Goal: Information Seeking & Learning: Learn about a topic

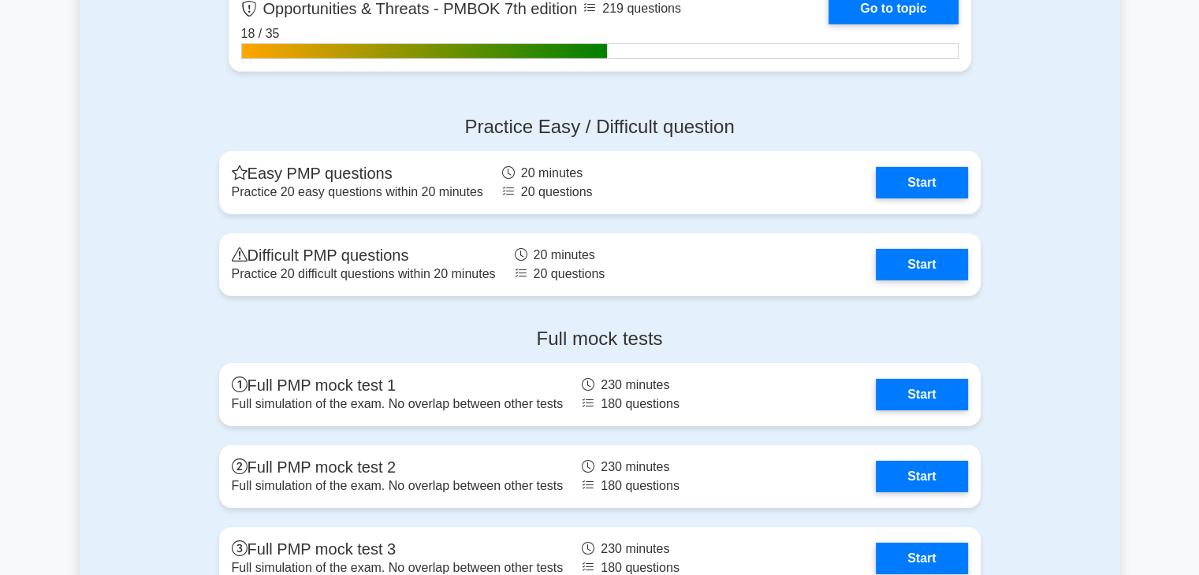
scroll to position [5091, 0]
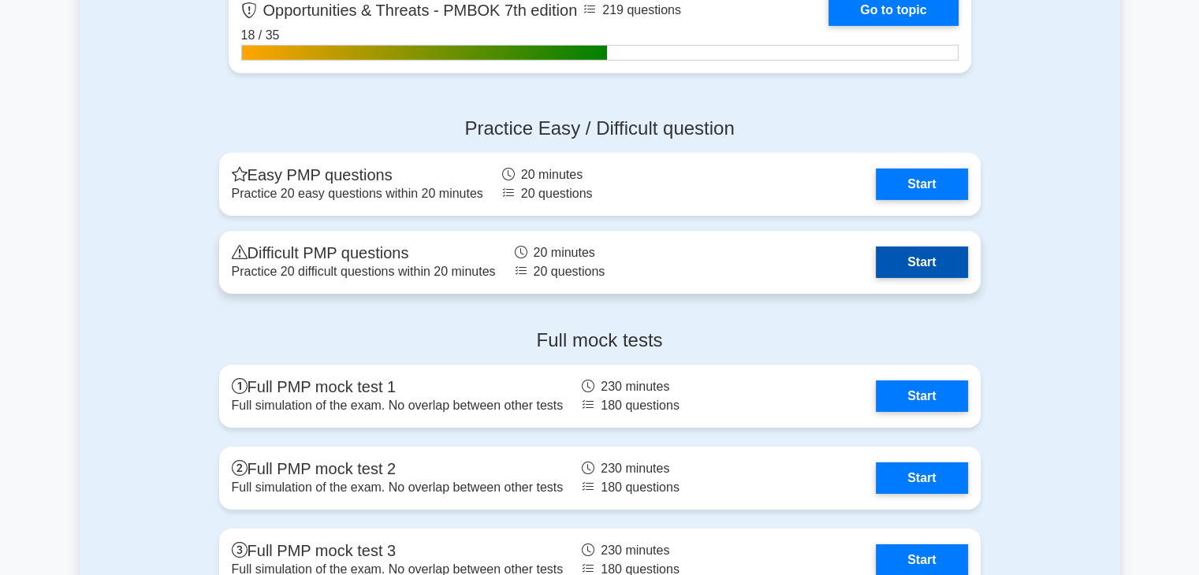
click at [910, 263] on link "Start" at bounding box center [921, 263] width 91 height 32
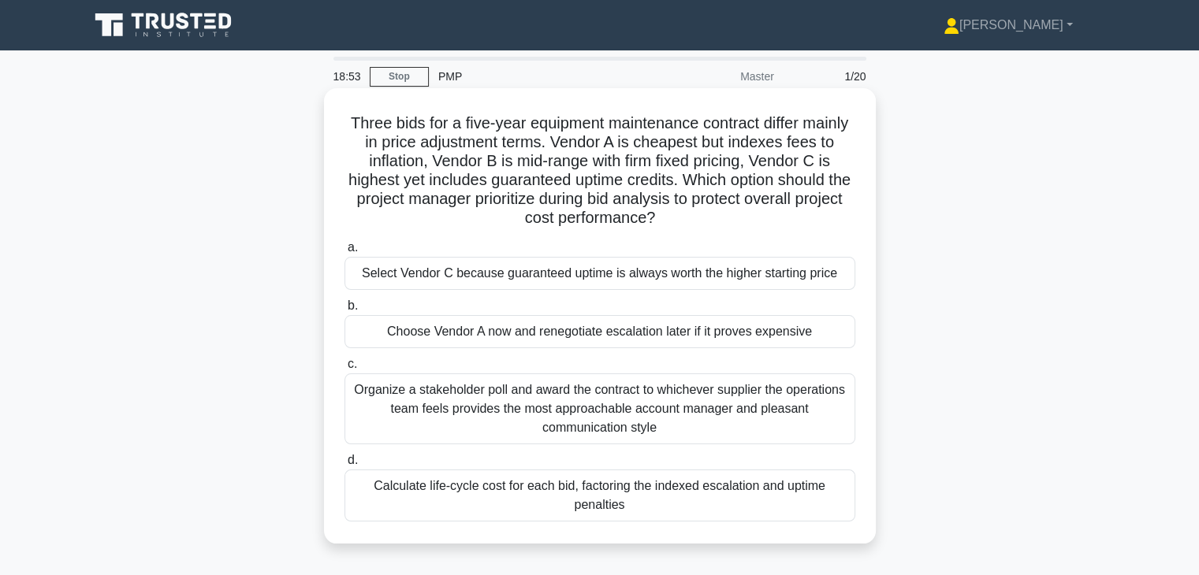
click at [672, 482] on div "Calculate life-cycle cost for each bid, factoring the indexed escalation and up…" at bounding box center [600, 496] width 511 height 52
click at [345, 466] on input "d. Calculate life-cycle cost for each bid, factoring the indexed escalation and…" at bounding box center [345, 461] width 0 height 10
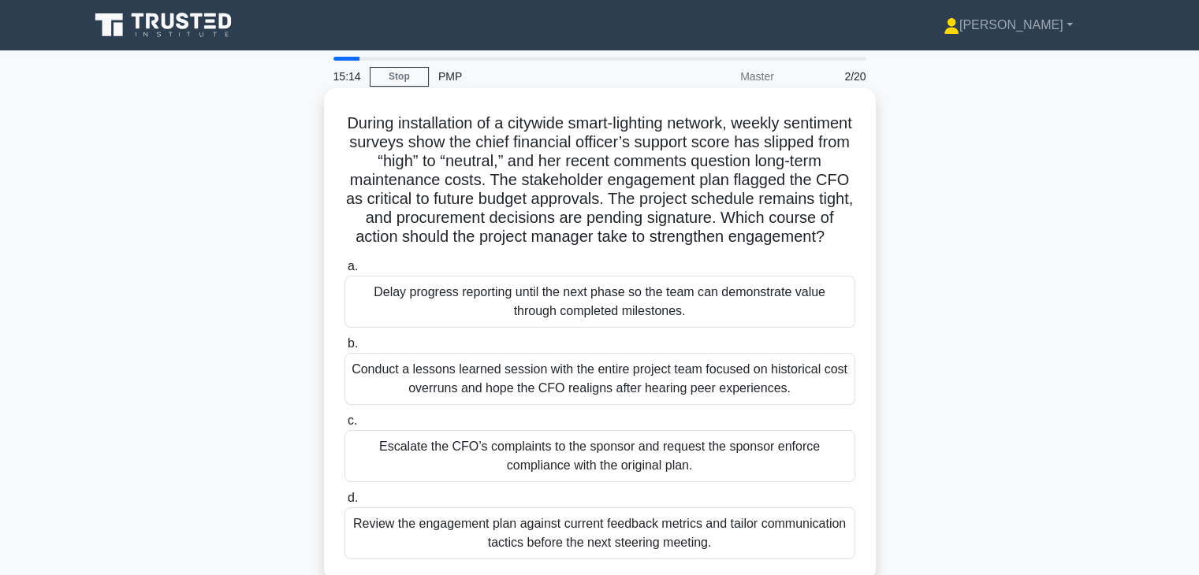
click at [714, 544] on div "Review the engagement plan against current feedback metrics and tailor communic…" at bounding box center [600, 534] width 511 height 52
click at [345, 504] on input "d. Review the engagement plan against current feedback metrics and tailor commu…" at bounding box center [345, 499] width 0 height 10
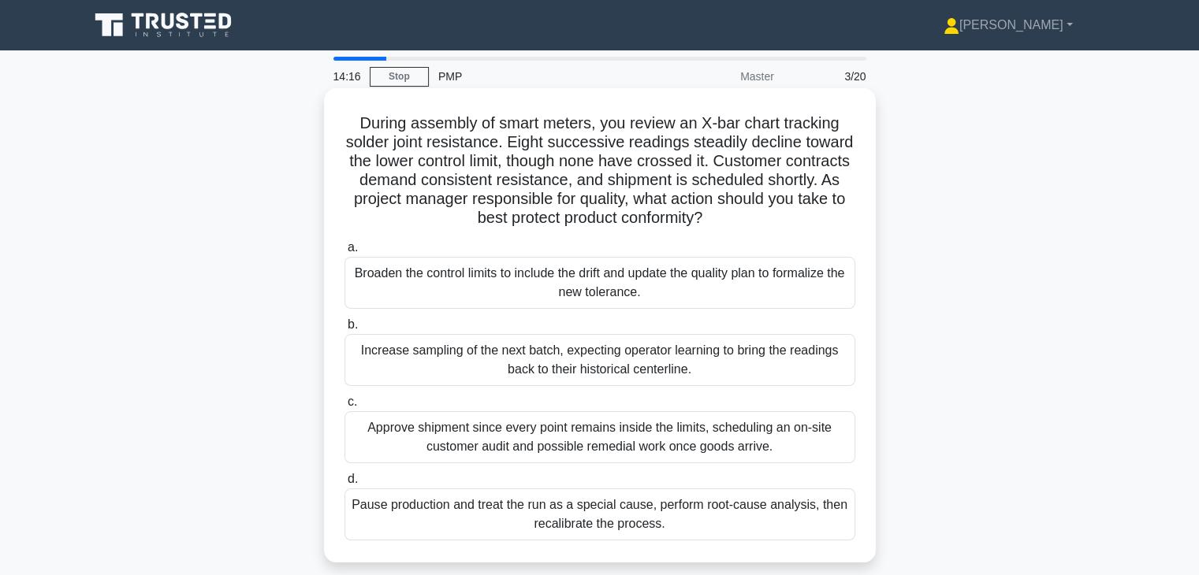
click at [709, 500] on div "Pause production and treat the run as a special cause, perform root-cause analy…" at bounding box center [600, 515] width 511 height 52
click at [345, 485] on input "d. Pause production and treat the run as a special cause, perform root-cause an…" at bounding box center [345, 480] width 0 height 10
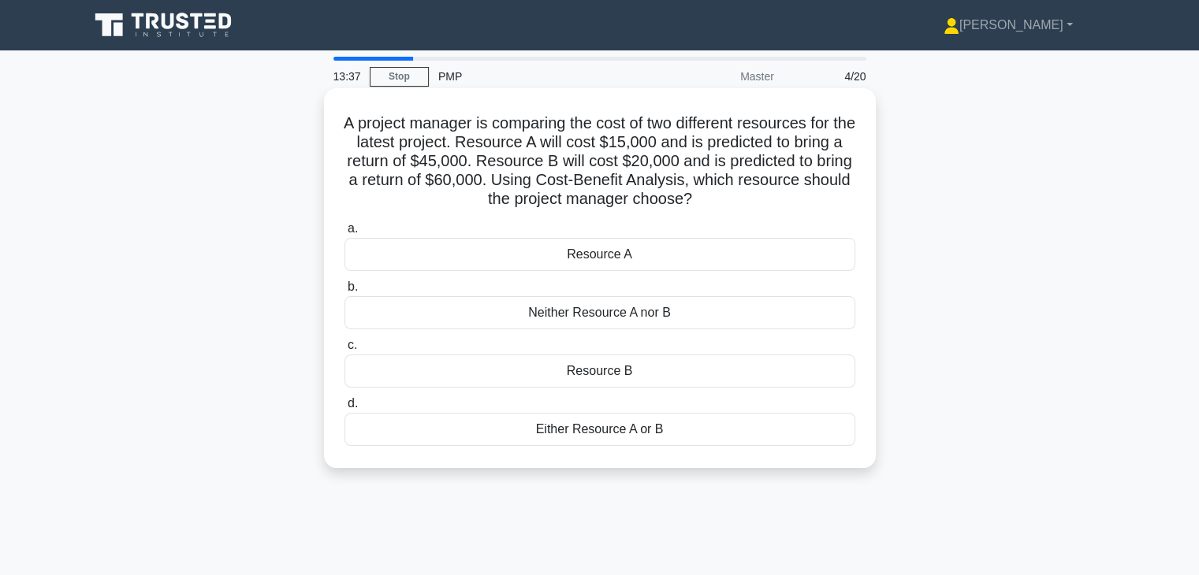
click at [658, 376] on div "Resource B" at bounding box center [600, 371] width 511 height 33
click at [345, 351] on input "c. Resource B" at bounding box center [345, 346] width 0 height 10
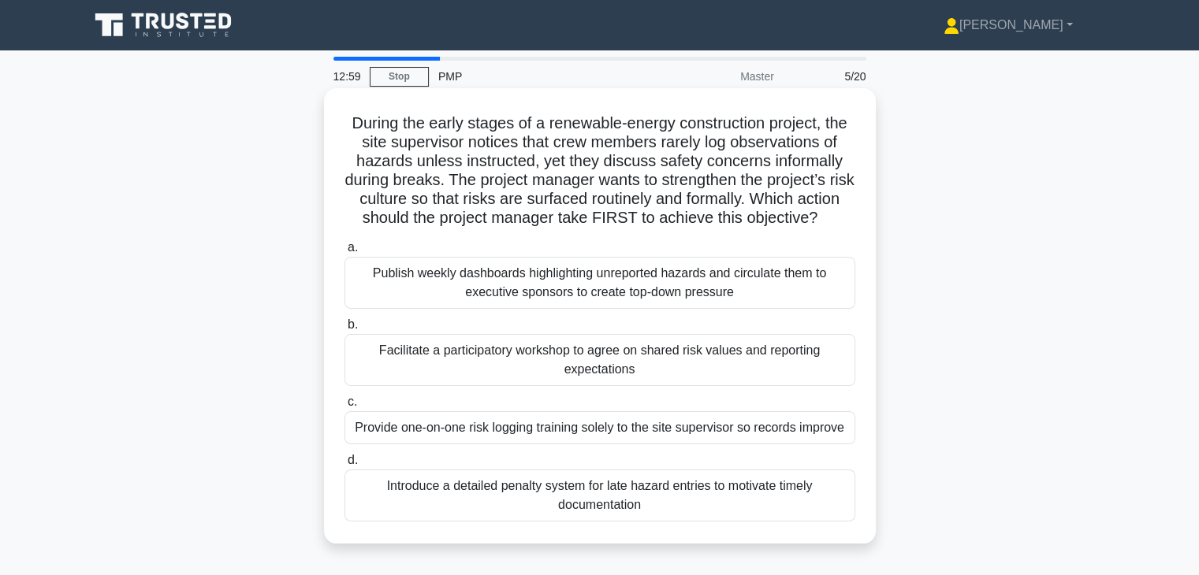
click at [692, 373] on div "Facilitate a participatory workshop to agree on shared risk values and reportin…" at bounding box center [600, 360] width 511 height 52
click at [345, 330] on input "b. Facilitate a participatory workshop to agree on shared risk values and repor…" at bounding box center [345, 325] width 0 height 10
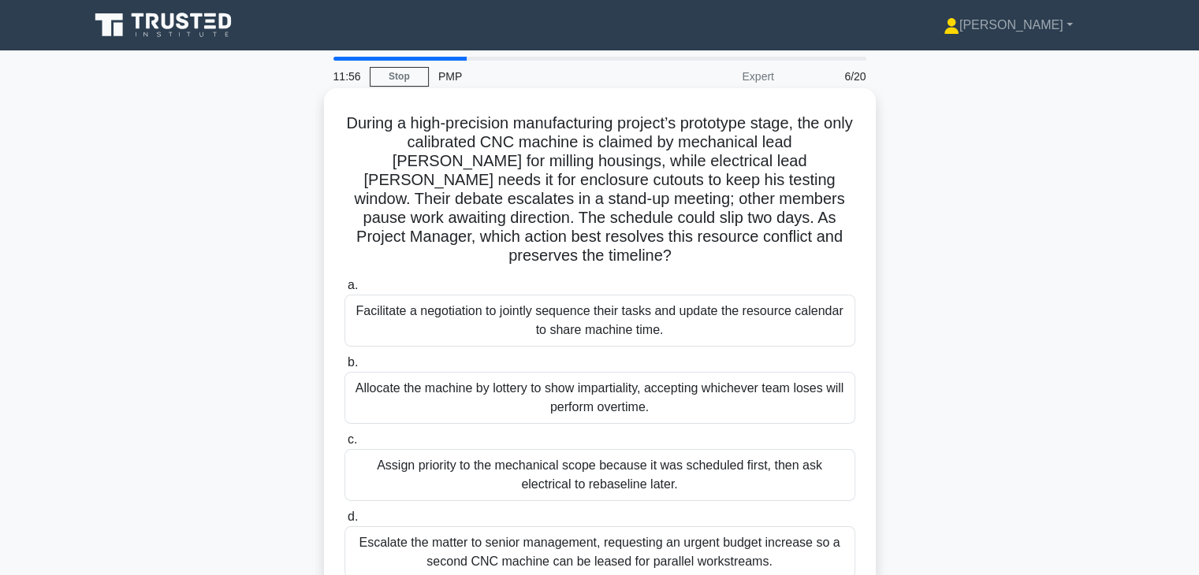
click at [700, 318] on div "Facilitate a negotiation to jointly sequence their tasks and update the resourc…" at bounding box center [600, 321] width 511 height 52
click at [345, 291] on input "a. Facilitate a negotiation to jointly sequence their tasks and update the reso…" at bounding box center [345, 286] width 0 height 10
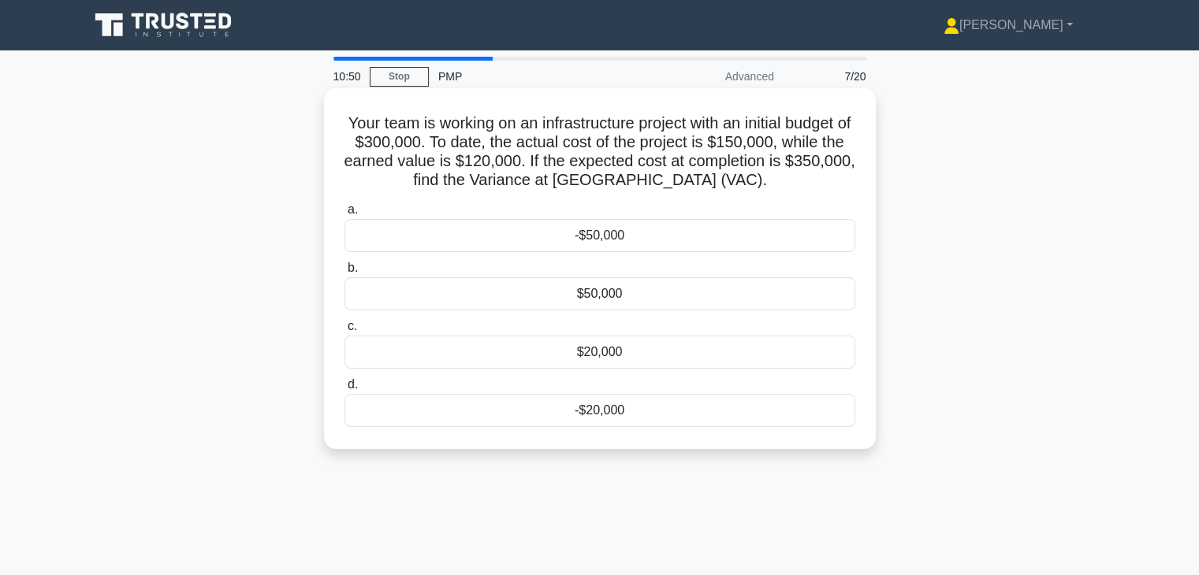
click at [629, 229] on div "-$50,000" at bounding box center [600, 235] width 511 height 33
click at [345, 215] on input "a. -$50,000" at bounding box center [345, 210] width 0 height 10
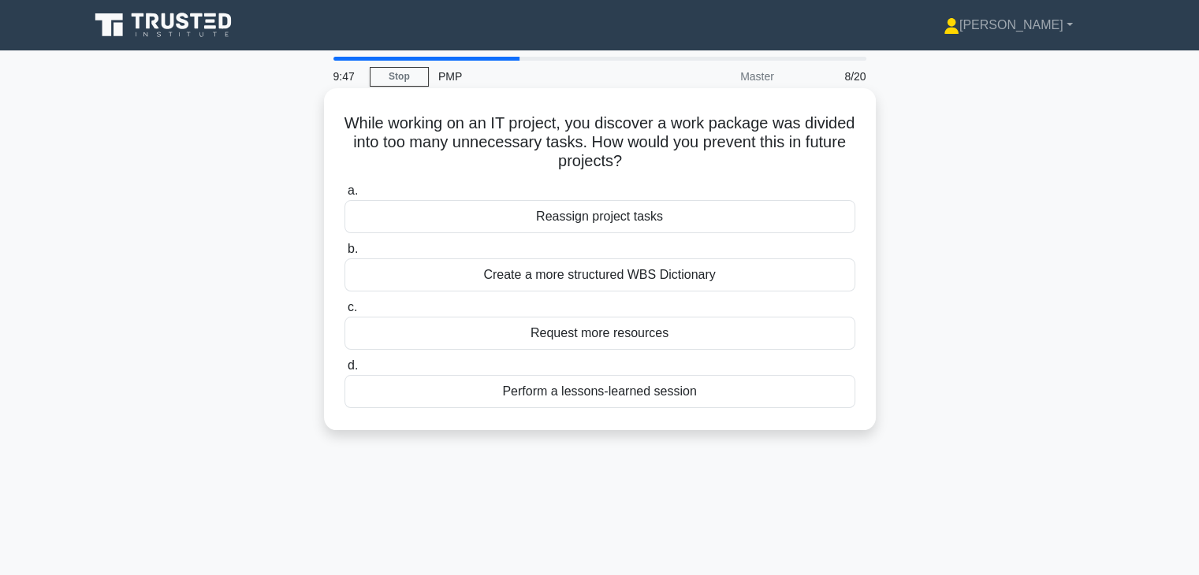
click at [657, 386] on div "Perform a lessons-learned session" at bounding box center [600, 391] width 511 height 33
click at [345, 371] on input "d. Perform a lessons-learned session" at bounding box center [345, 366] width 0 height 10
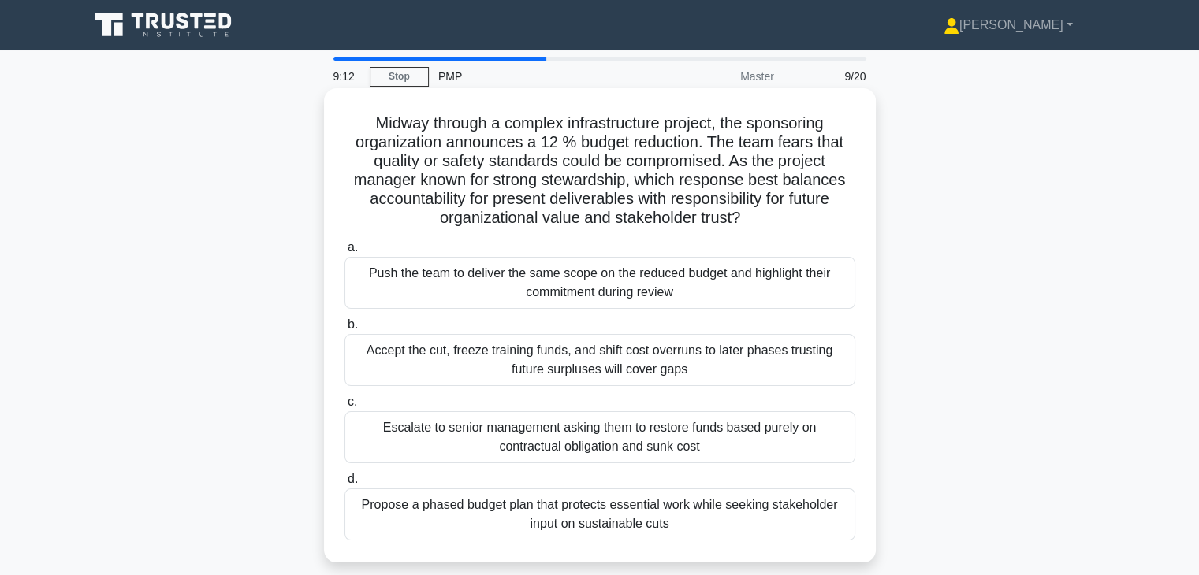
click at [773, 499] on div "Propose a phased budget plan that protects essential work while seeking stakeho…" at bounding box center [600, 515] width 511 height 52
click at [345, 485] on input "d. Propose a phased budget plan that protects essential work while seeking stak…" at bounding box center [345, 480] width 0 height 10
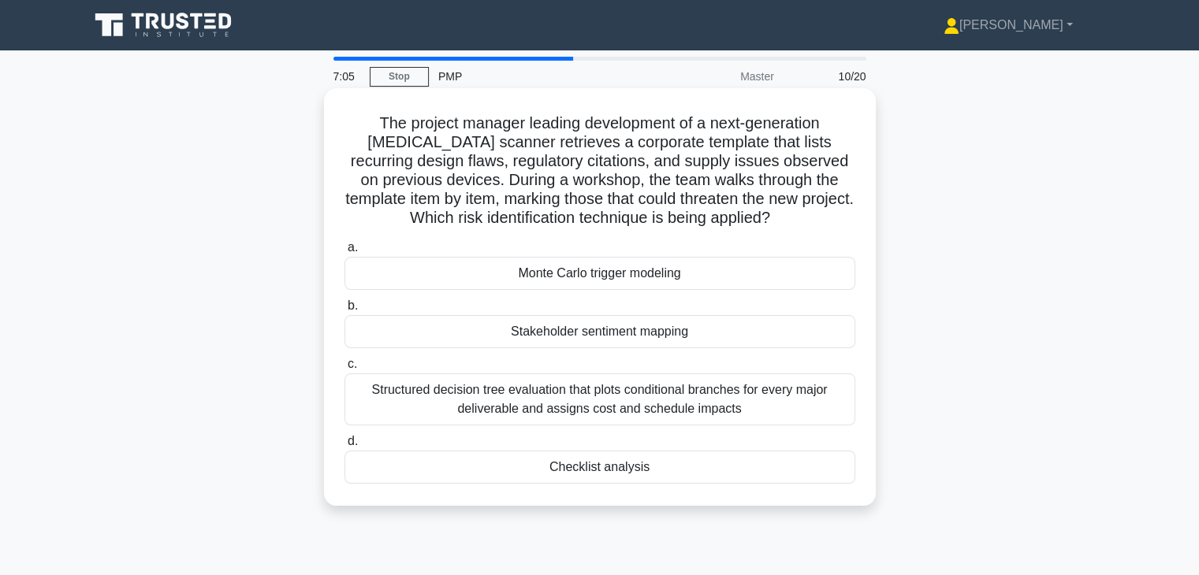
click at [640, 467] on div "Checklist analysis" at bounding box center [600, 467] width 511 height 33
click at [345, 447] on input "d. Checklist analysis" at bounding box center [345, 442] width 0 height 10
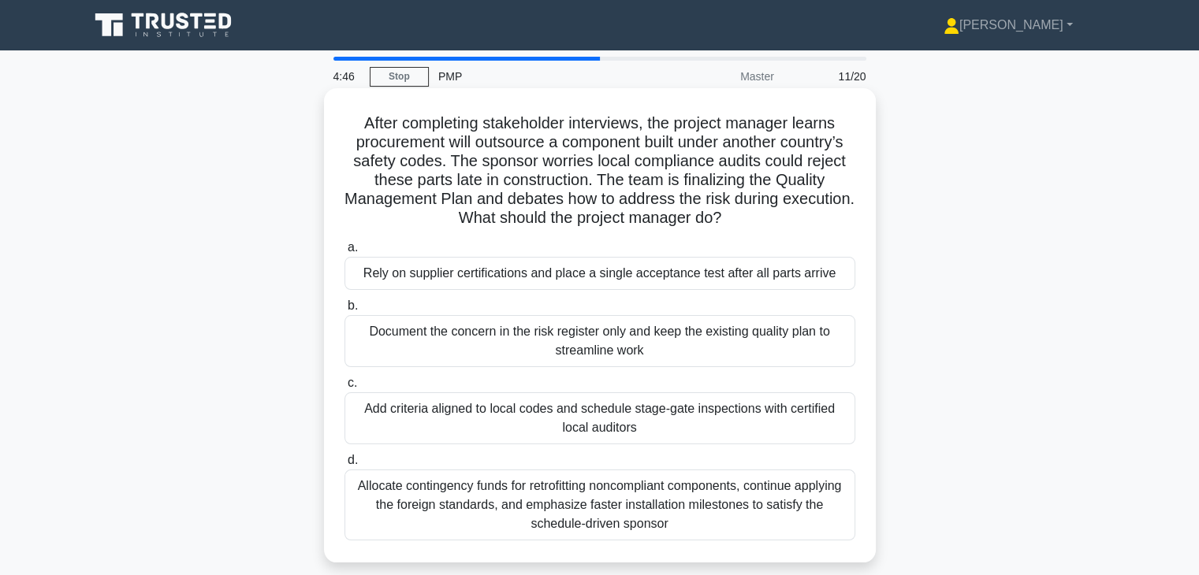
click at [618, 428] on div "Add criteria aligned to local codes and schedule stage-gate inspections with ce…" at bounding box center [600, 419] width 511 height 52
click at [345, 389] on input "c. Add criteria aligned to local codes and schedule stage-gate inspections with…" at bounding box center [345, 383] width 0 height 10
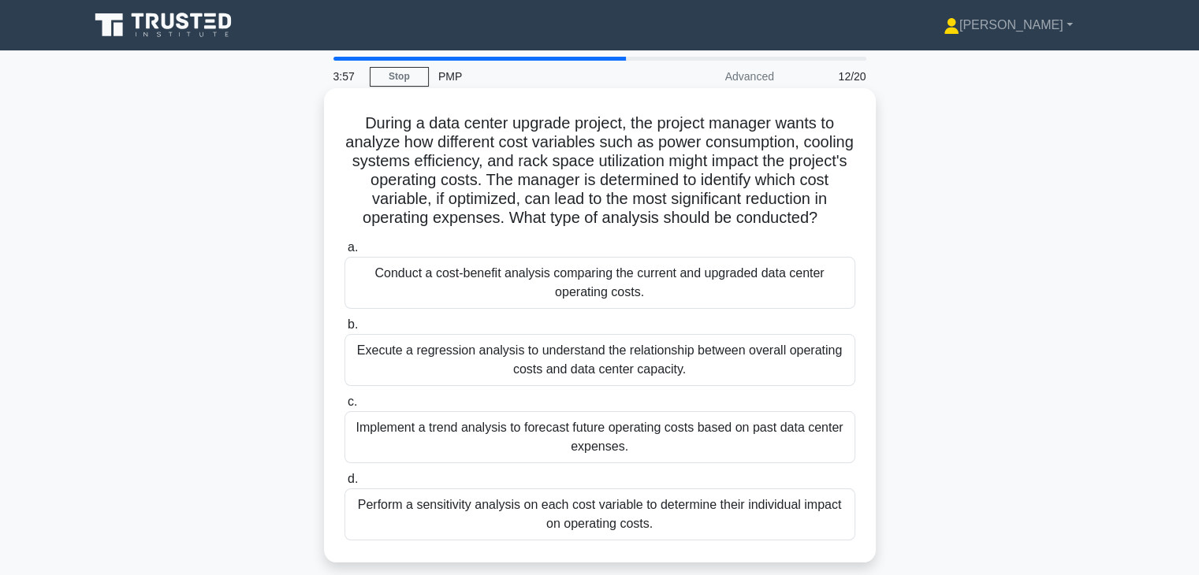
click at [618, 433] on div "Implement a trend analysis to forecast future operating costs based on past dat…" at bounding box center [600, 438] width 511 height 52
click at [345, 408] on input "c. Implement a trend analysis to forecast future operating costs based on past …" at bounding box center [345, 402] width 0 height 10
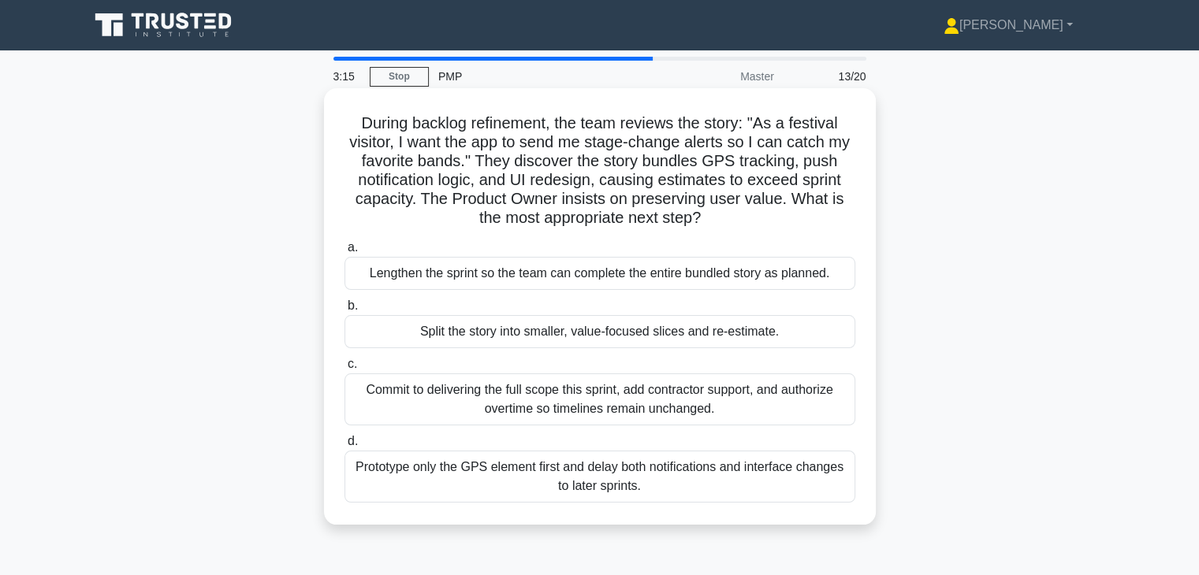
click at [628, 339] on div "Split the story into smaller, value-focused slices and re-estimate." at bounding box center [600, 331] width 511 height 33
click at [345, 311] on input "b. Split the story into smaller, value-focused slices and re-estimate." at bounding box center [345, 306] width 0 height 10
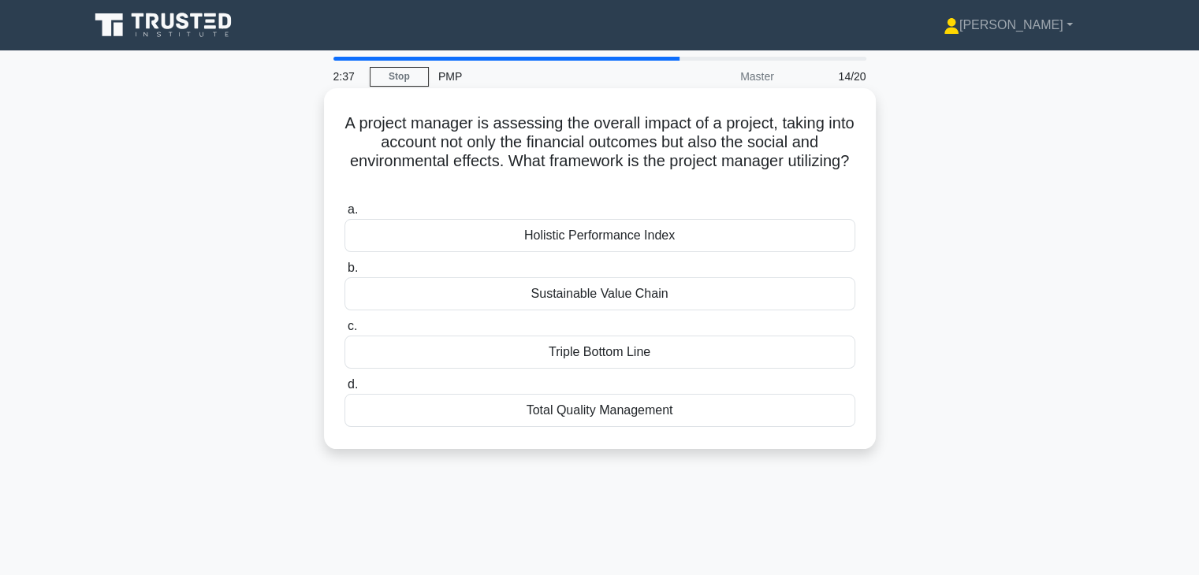
click at [676, 303] on div "Sustainable Value Chain" at bounding box center [600, 293] width 511 height 33
click at [345, 274] on input "b. Sustainable Value Chain" at bounding box center [345, 268] width 0 height 10
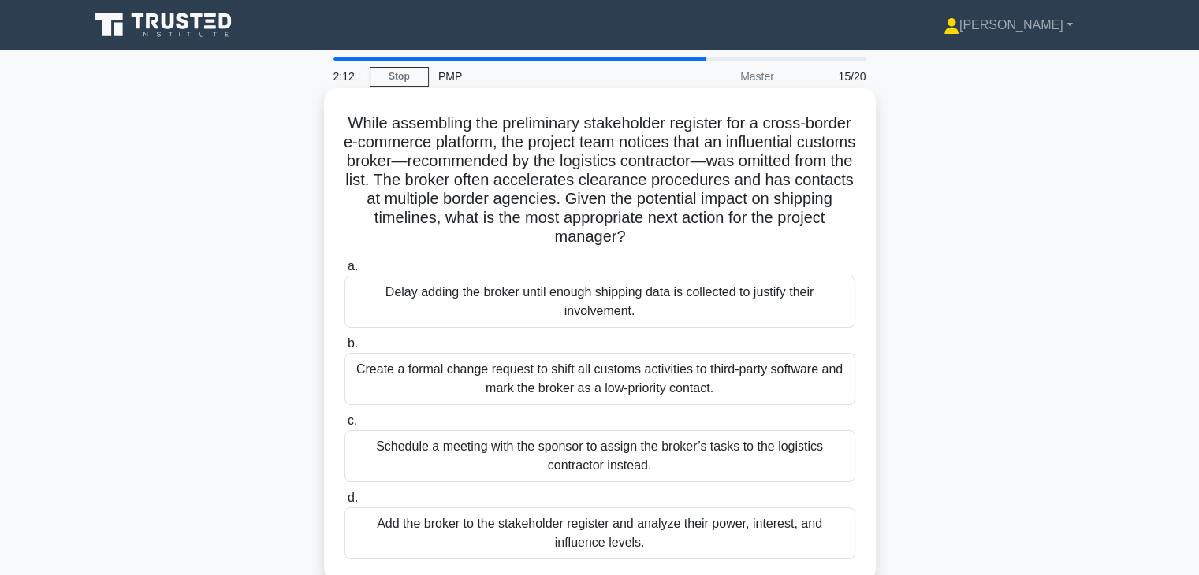
click at [675, 534] on div "Add the broker to the stakeholder register and analyze their power, interest, a…" at bounding box center [600, 534] width 511 height 52
click at [345, 504] on input "d. Add the broker to the stakeholder register and analyze their power, interest…" at bounding box center [345, 499] width 0 height 10
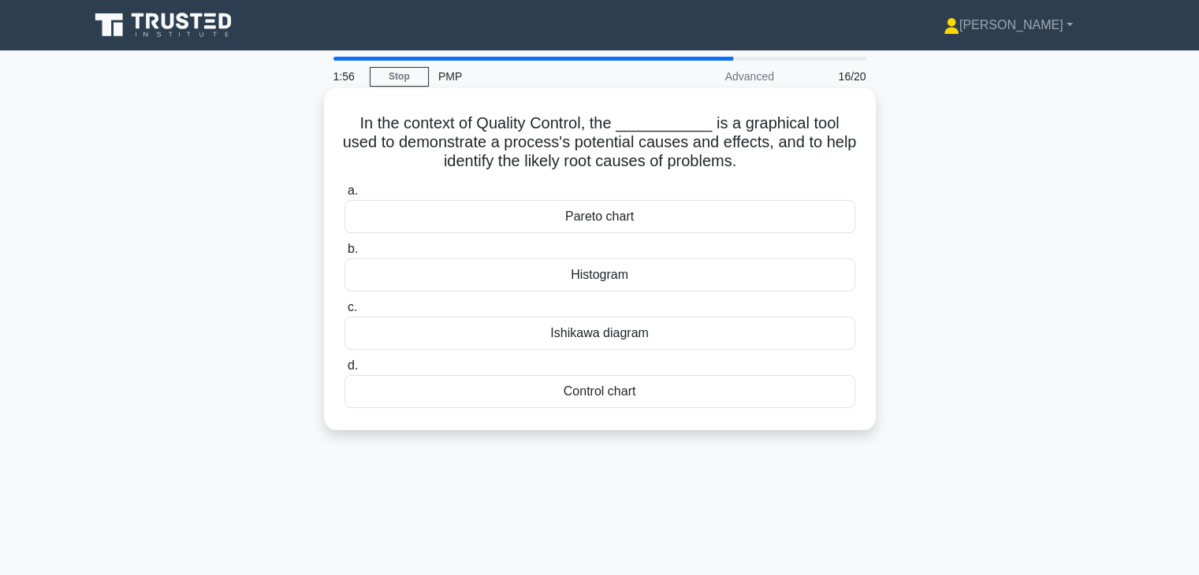
click at [691, 335] on div "Ishikawa diagram" at bounding box center [600, 333] width 511 height 33
click at [345, 313] on input "c. Ishikawa diagram" at bounding box center [345, 308] width 0 height 10
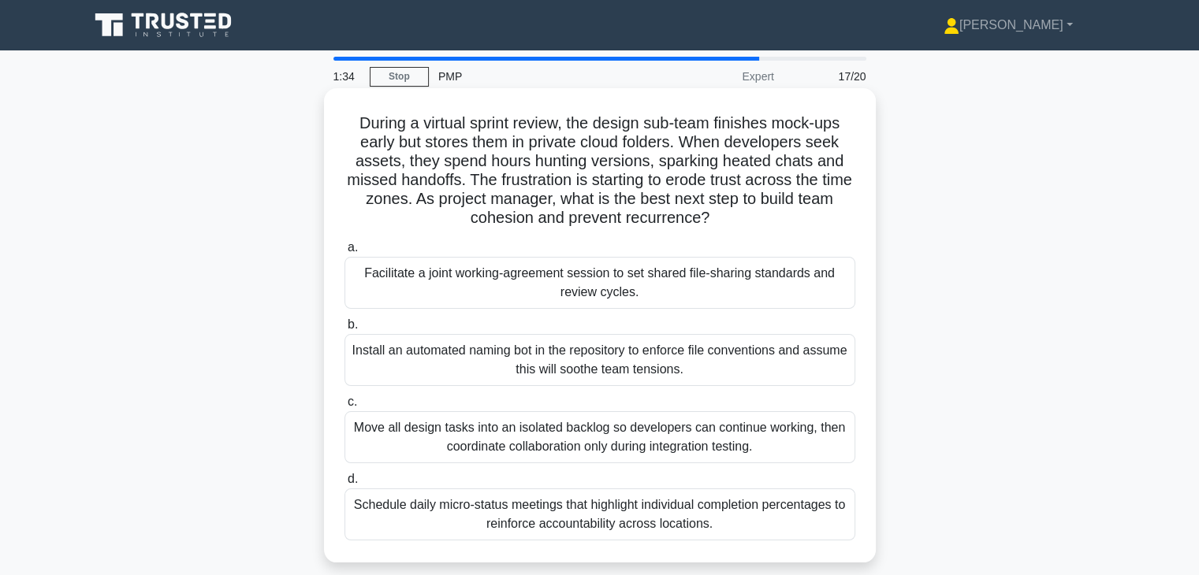
click at [693, 285] on div "Facilitate a joint working-agreement session to set shared file-sharing standar…" at bounding box center [600, 283] width 511 height 52
click at [345, 253] on input "a. Facilitate a joint working-agreement session to set shared file-sharing stan…" at bounding box center [345, 248] width 0 height 10
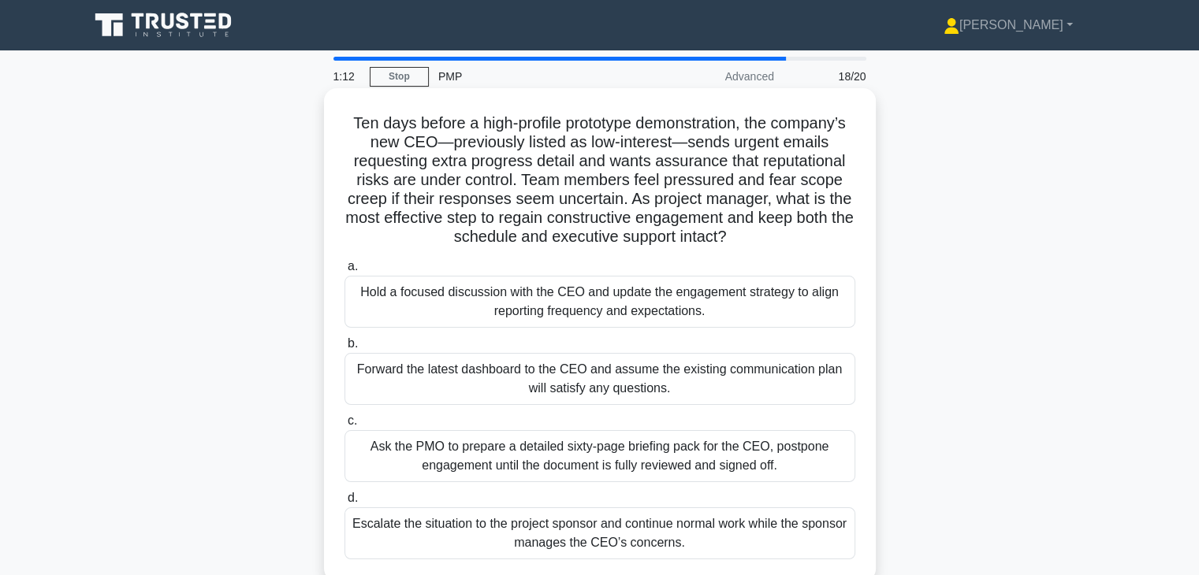
click at [663, 311] on div "Hold a focused discussion with the CEO and update the engagement strategy to al…" at bounding box center [600, 302] width 511 height 52
click at [345, 272] on input "a. Hold a focused discussion with the CEO and update the engagement strategy to…" at bounding box center [345, 267] width 0 height 10
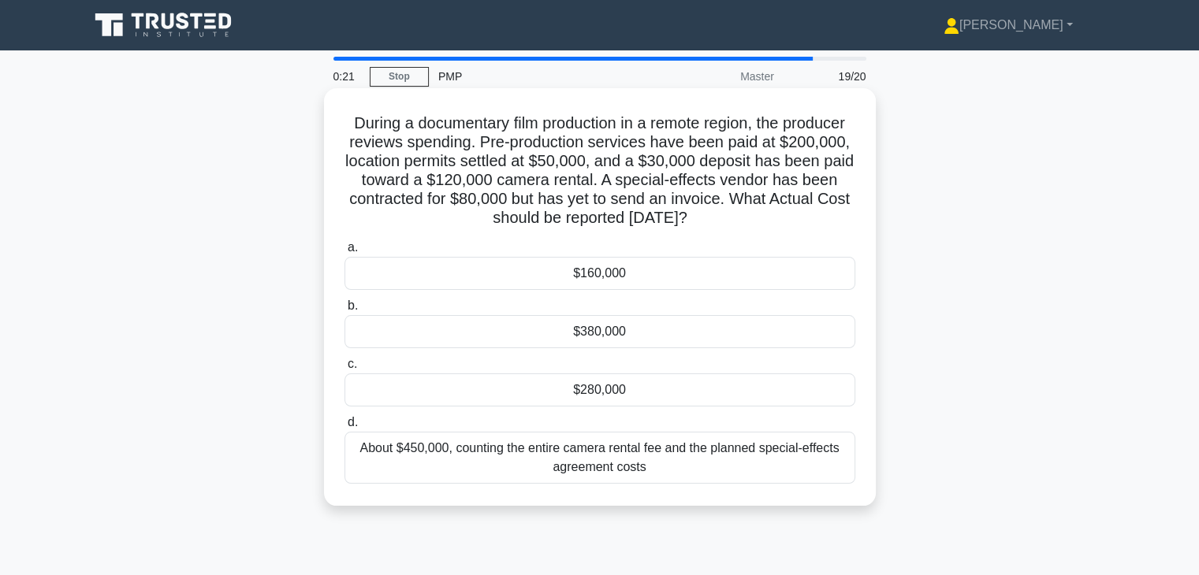
click at [646, 383] on div "$280,000" at bounding box center [600, 390] width 511 height 33
click at [345, 370] on input "c. $280,000" at bounding box center [345, 364] width 0 height 10
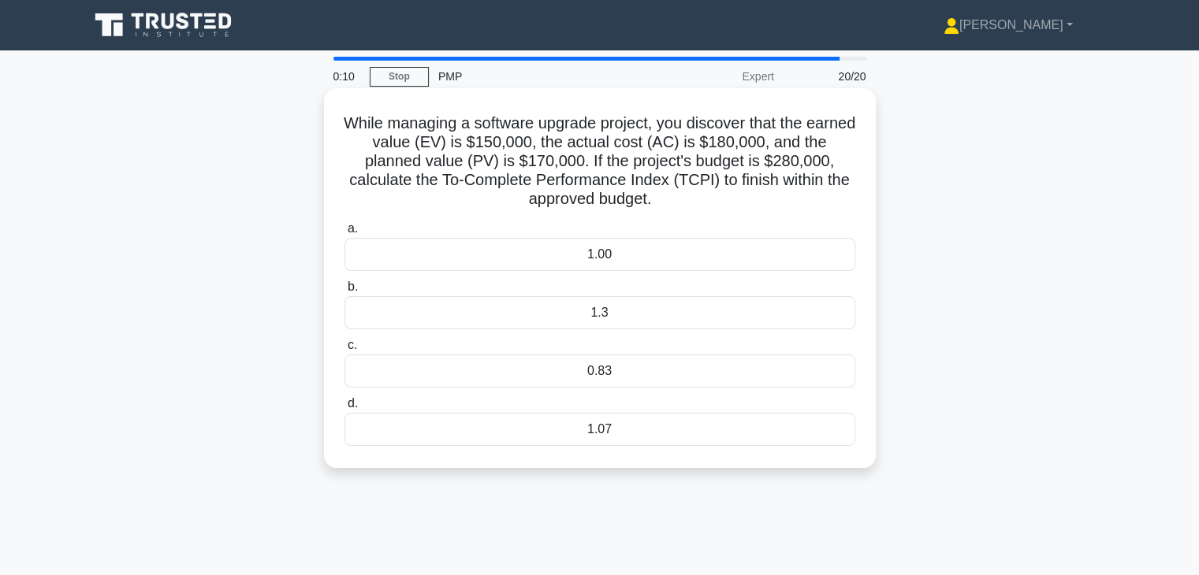
click at [640, 362] on div "0.83" at bounding box center [600, 371] width 511 height 33
click at [345, 351] on input "c. 0.83" at bounding box center [345, 346] width 0 height 10
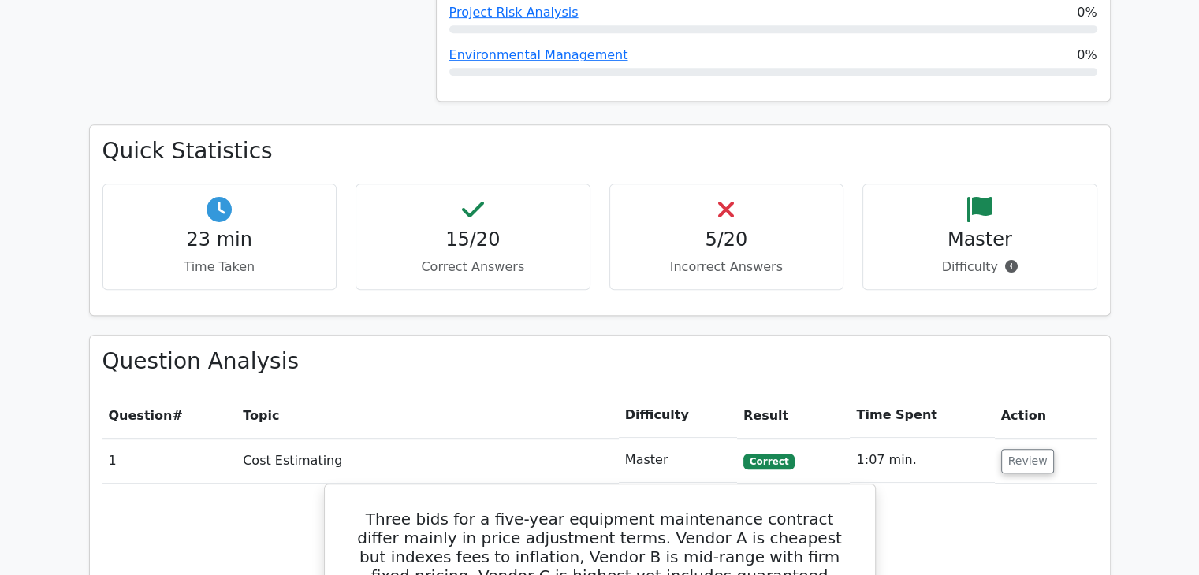
scroll to position [875, 0]
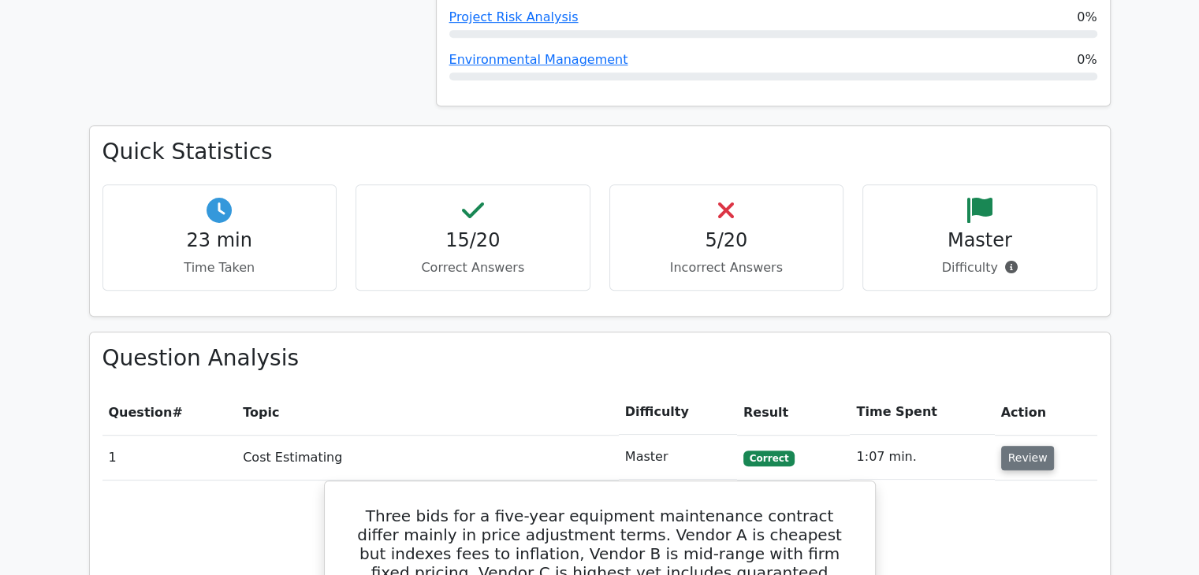
click at [1023, 451] on button "Review" at bounding box center [1028, 458] width 54 height 24
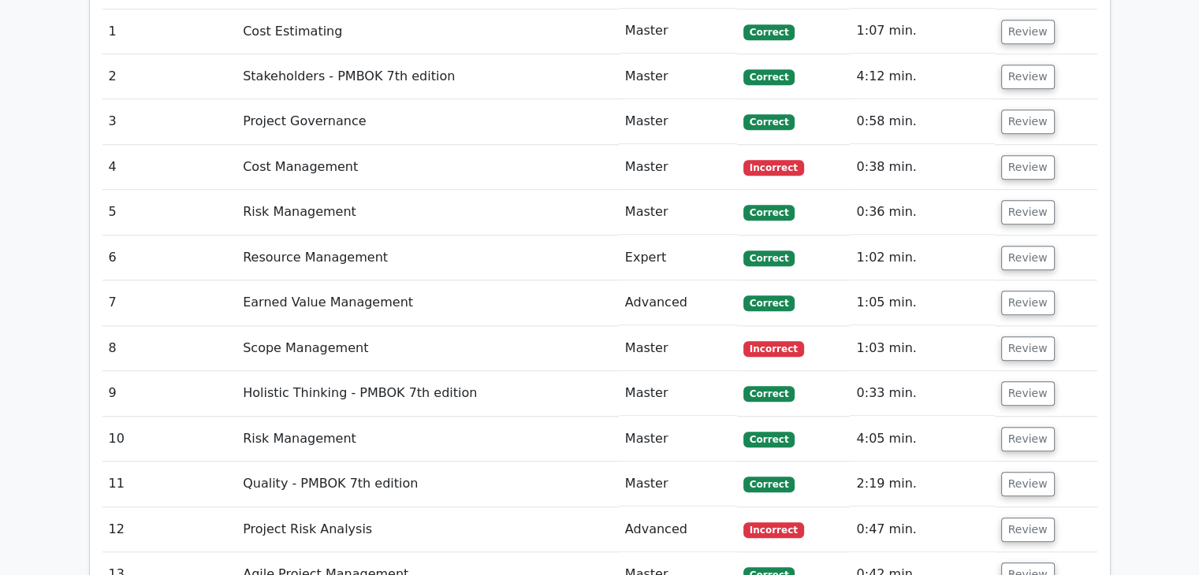
scroll to position [1263, 0]
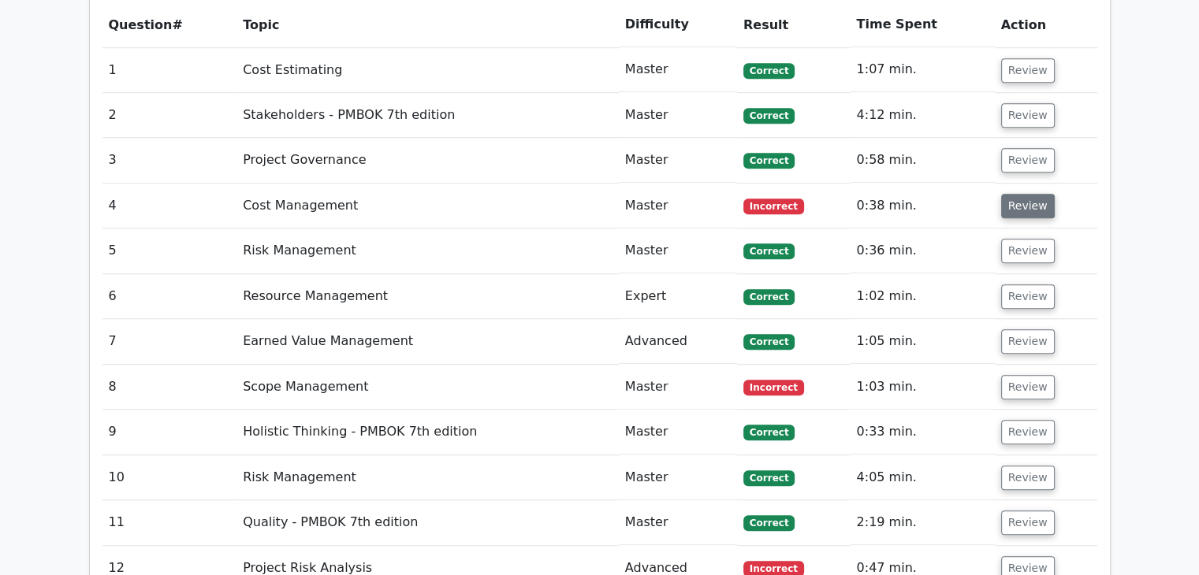
click at [1014, 209] on button "Review" at bounding box center [1028, 206] width 54 height 24
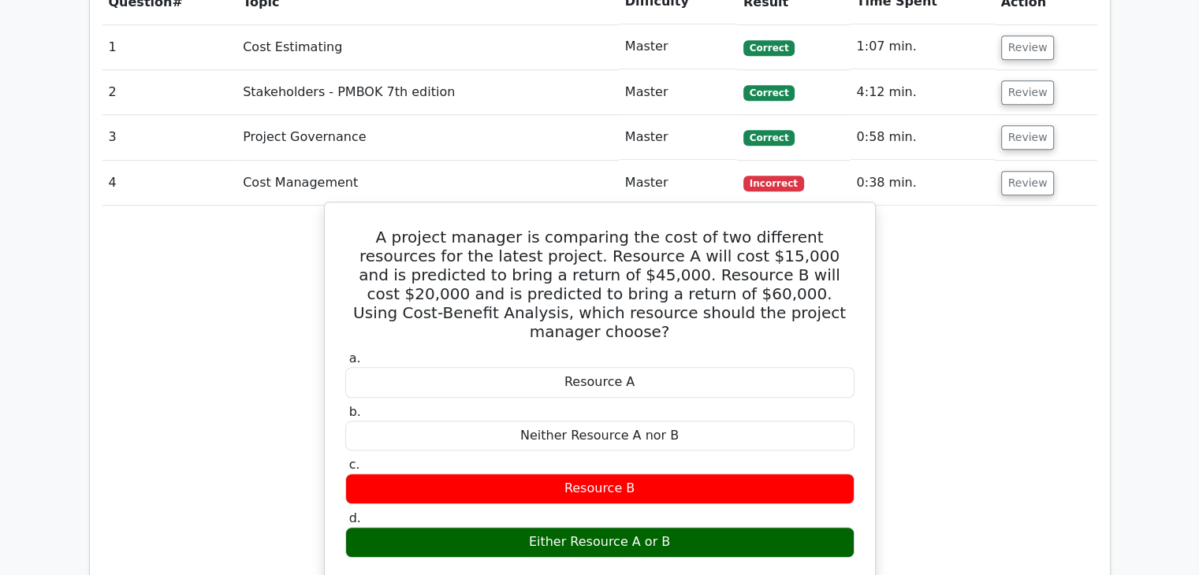
scroll to position [1280, 0]
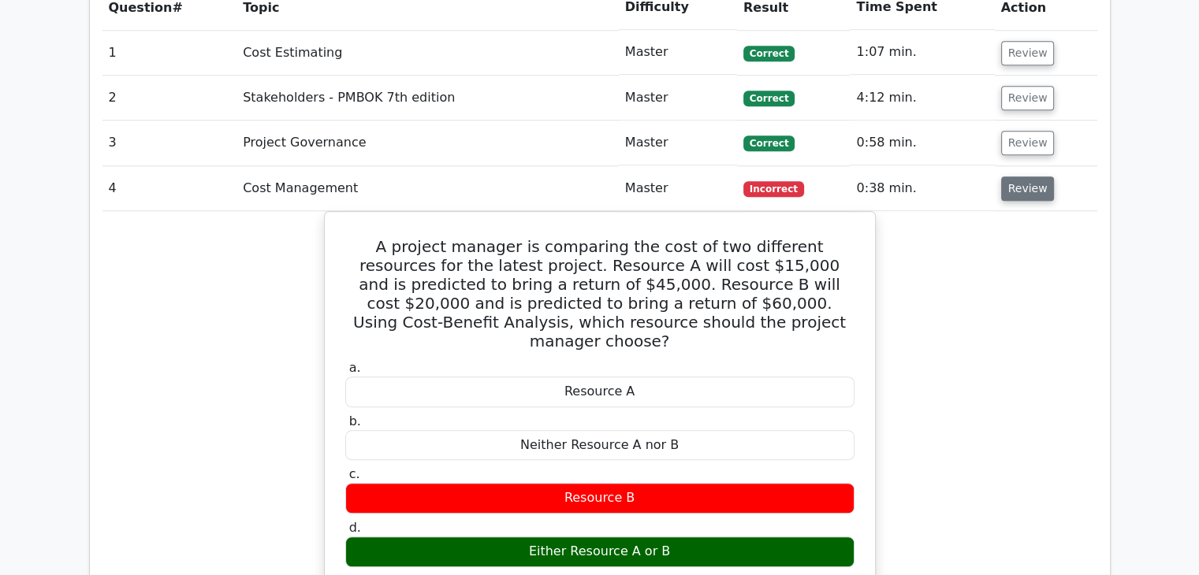
drag, startPoint x: 999, startPoint y: 191, endPoint x: 1043, endPoint y: 184, distance: 44.6
click at [1043, 184] on button "Review" at bounding box center [1028, 189] width 54 height 24
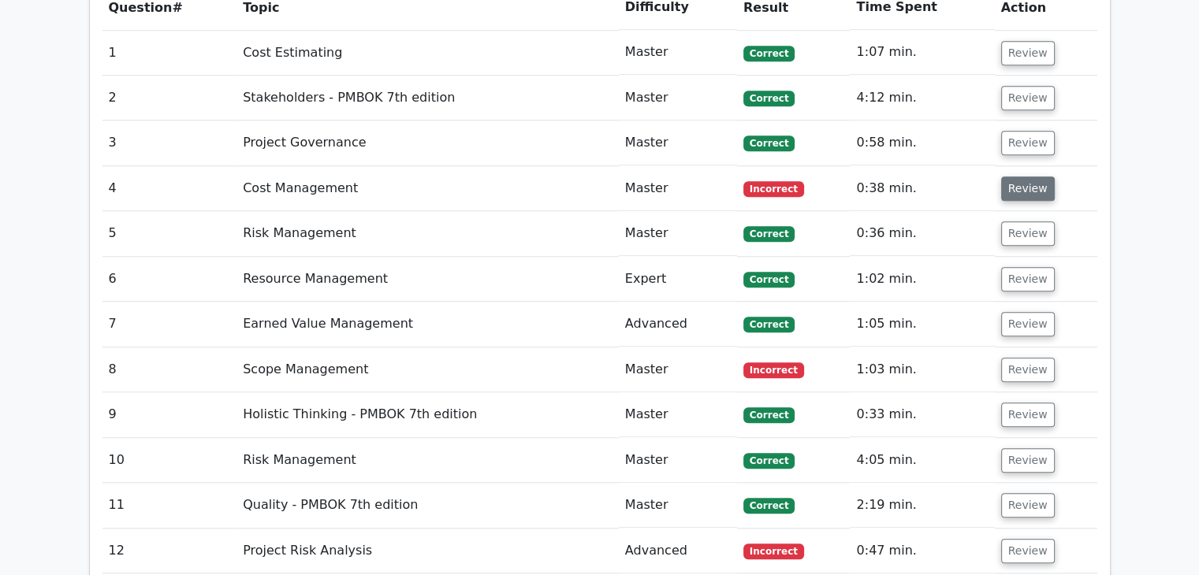
click at [1043, 184] on button "Review" at bounding box center [1028, 189] width 54 height 24
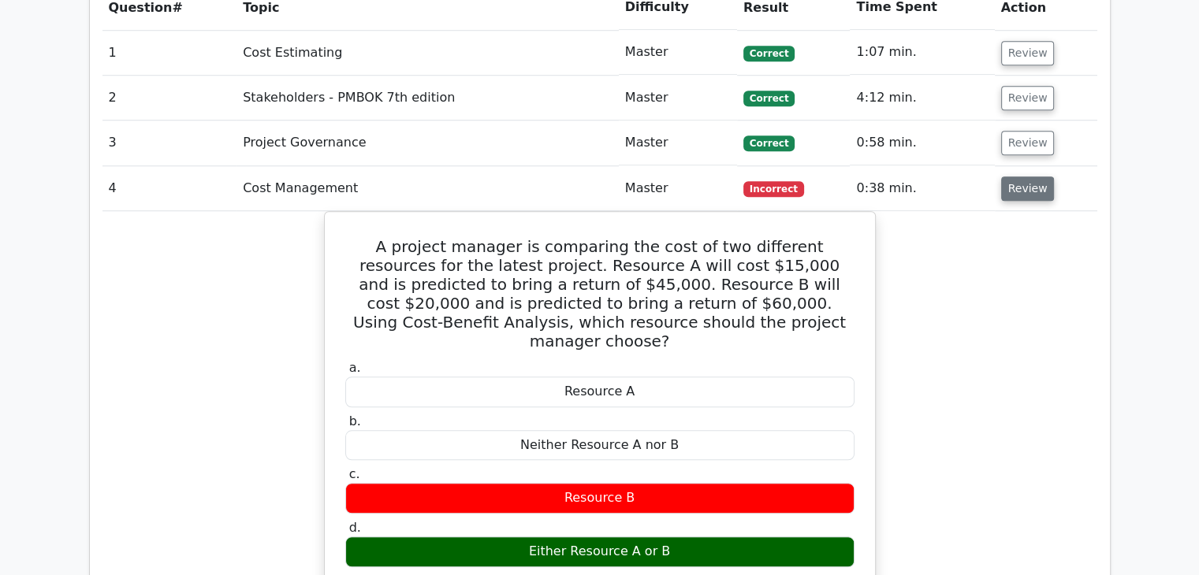
click at [1043, 184] on button "Review" at bounding box center [1028, 189] width 54 height 24
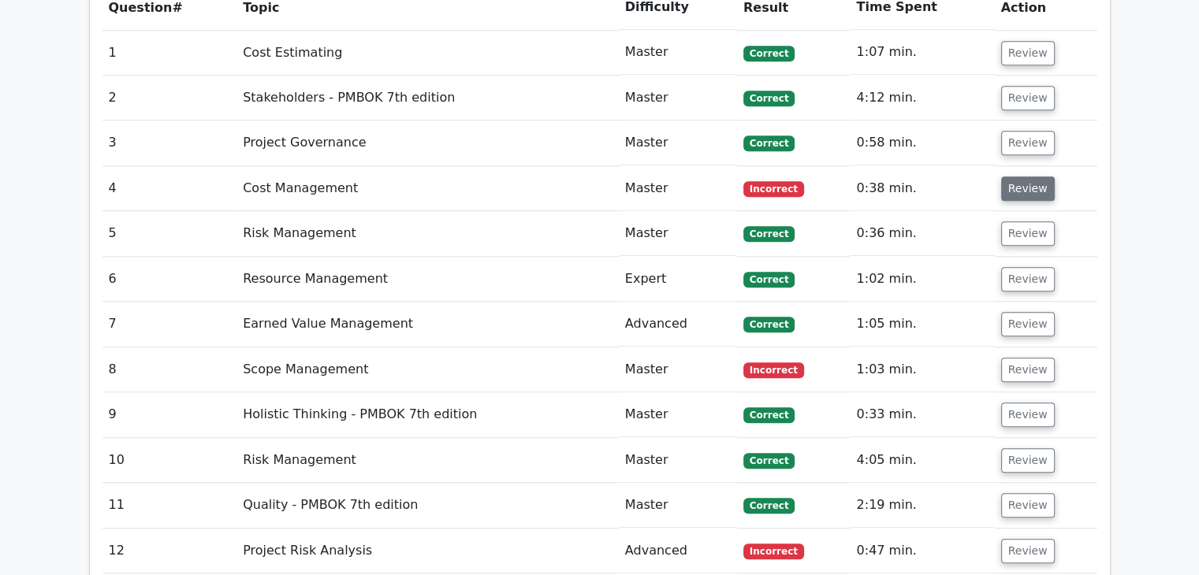
click at [1012, 199] on button "Review" at bounding box center [1028, 189] width 54 height 24
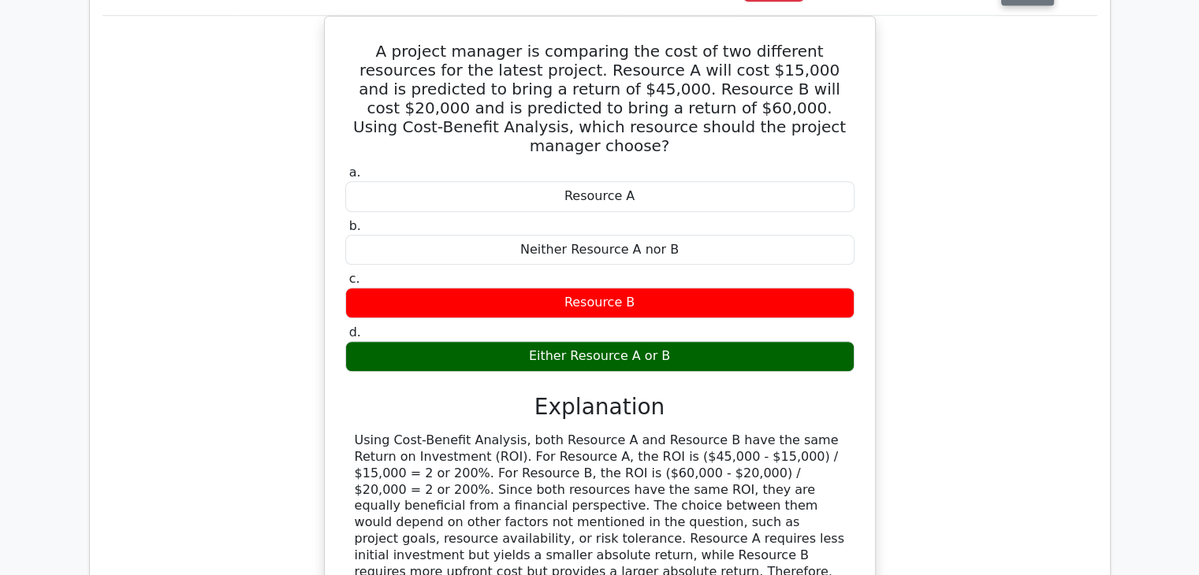
scroll to position [1361, 0]
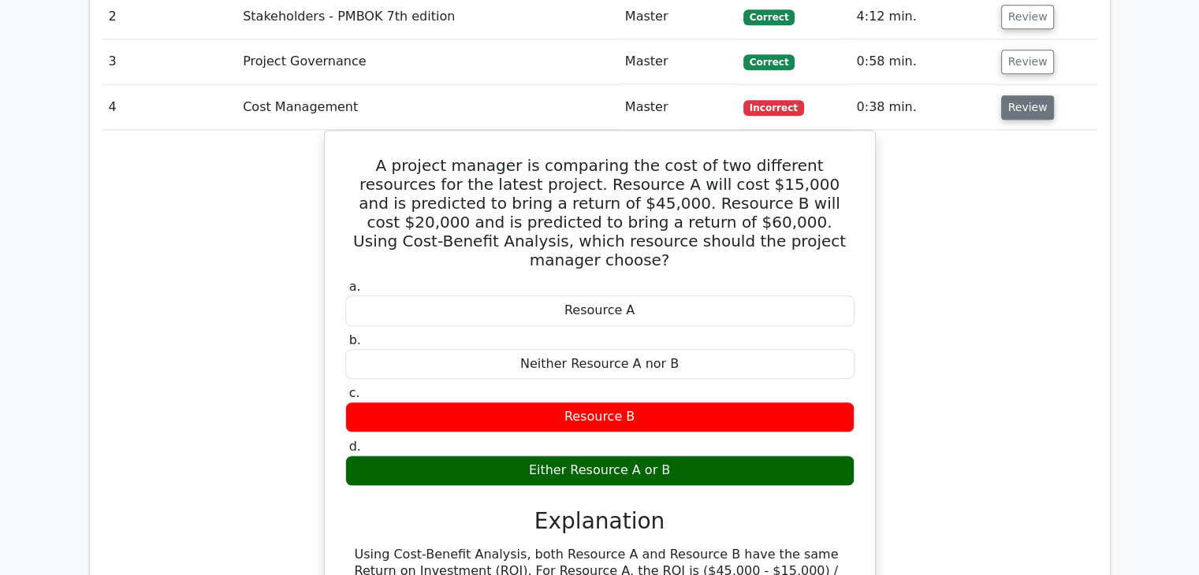
click at [1025, 99] on button "Review" at bounding box center [1028, 107] width 54 height 24
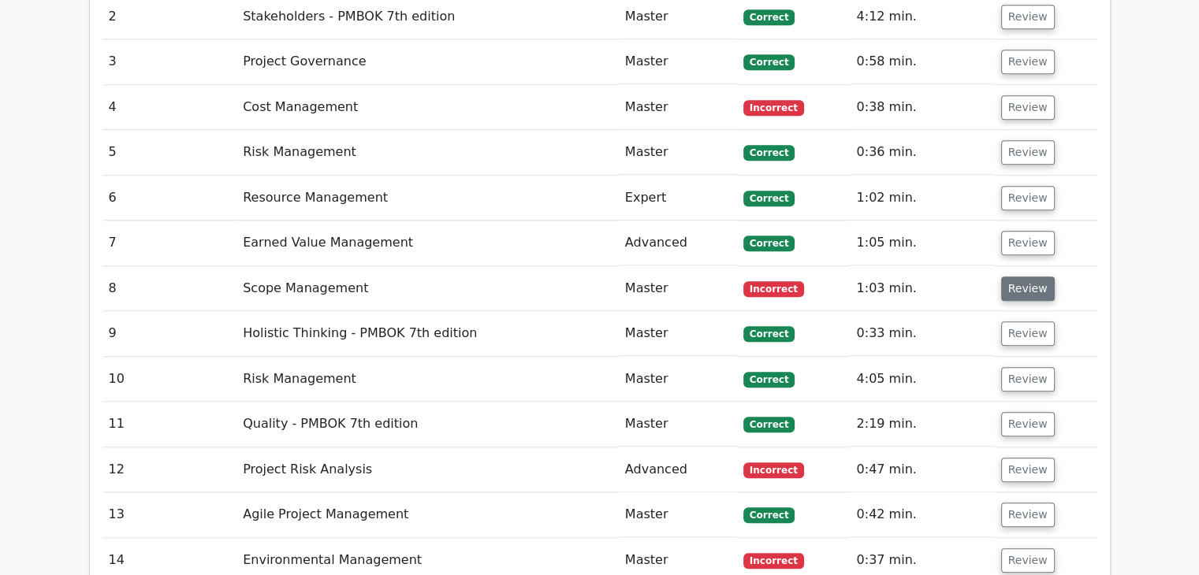
click at [1022, 288] on button "Review" at bounding box center [1028, 289] width 54 height 24
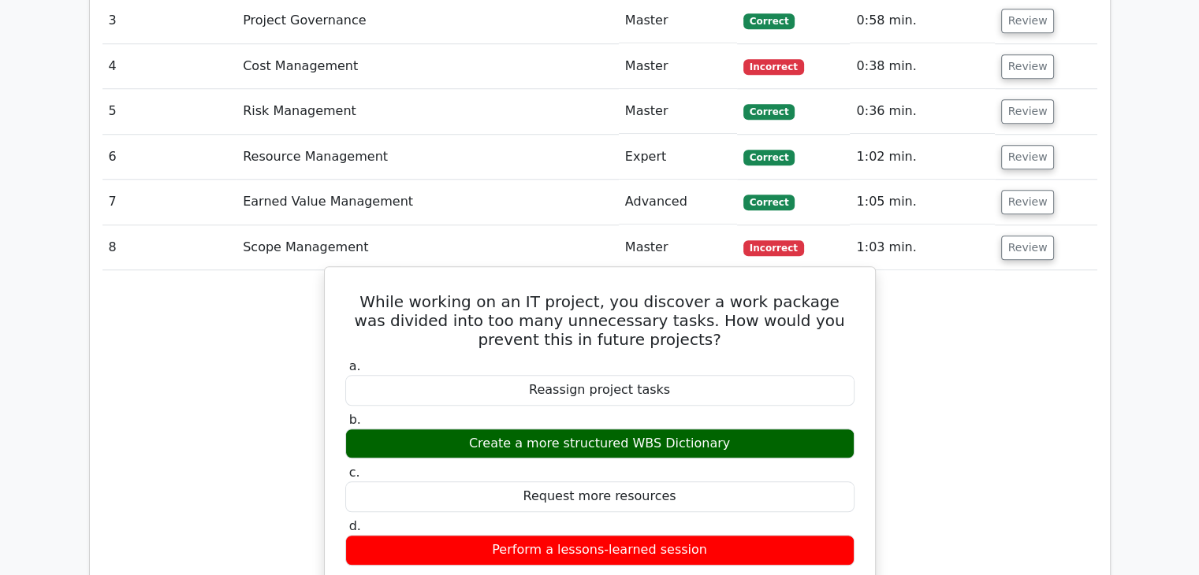
scroll to position [1400, 0]
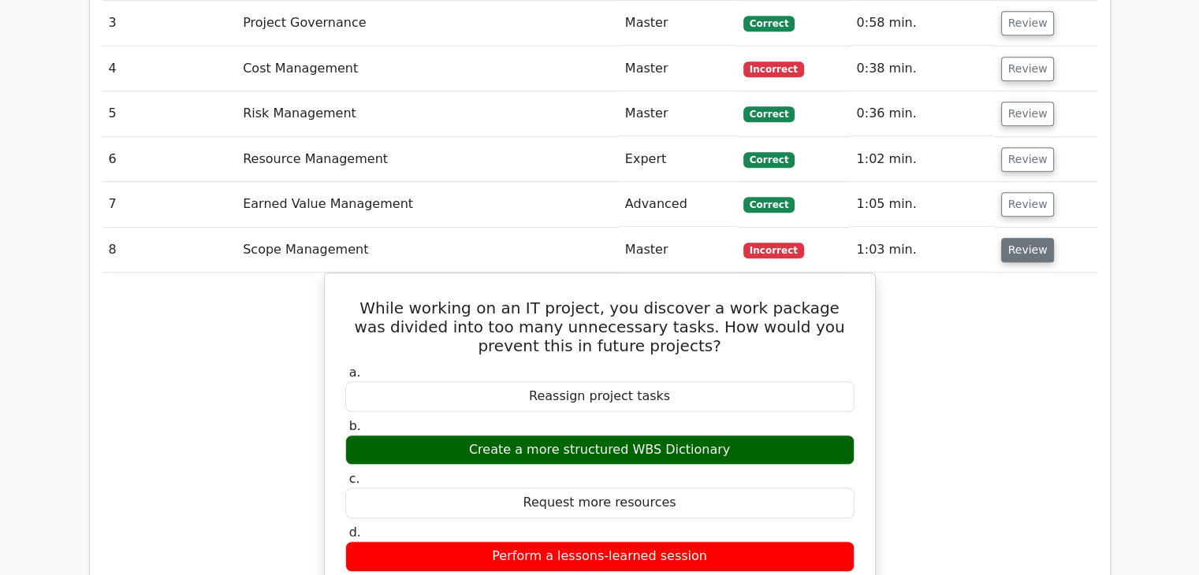
click at [1041, 240] on button "Review" at bounding box center [1028, 250] width 54 height 24
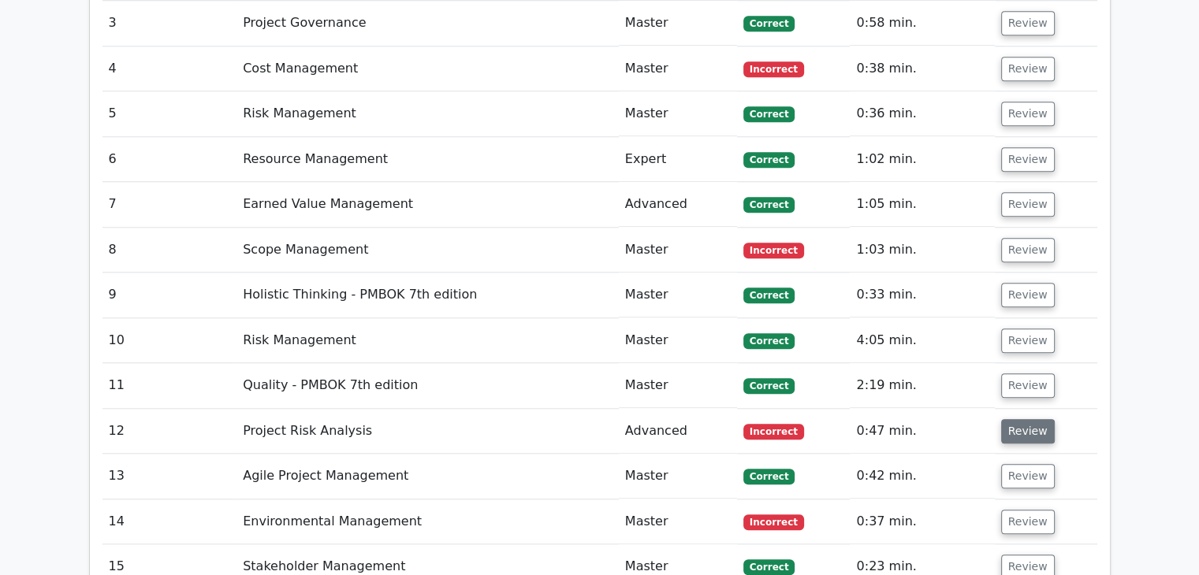
click at [1021, 424] on button "Review" at bounding box center [1028, 431] width 54 height 24
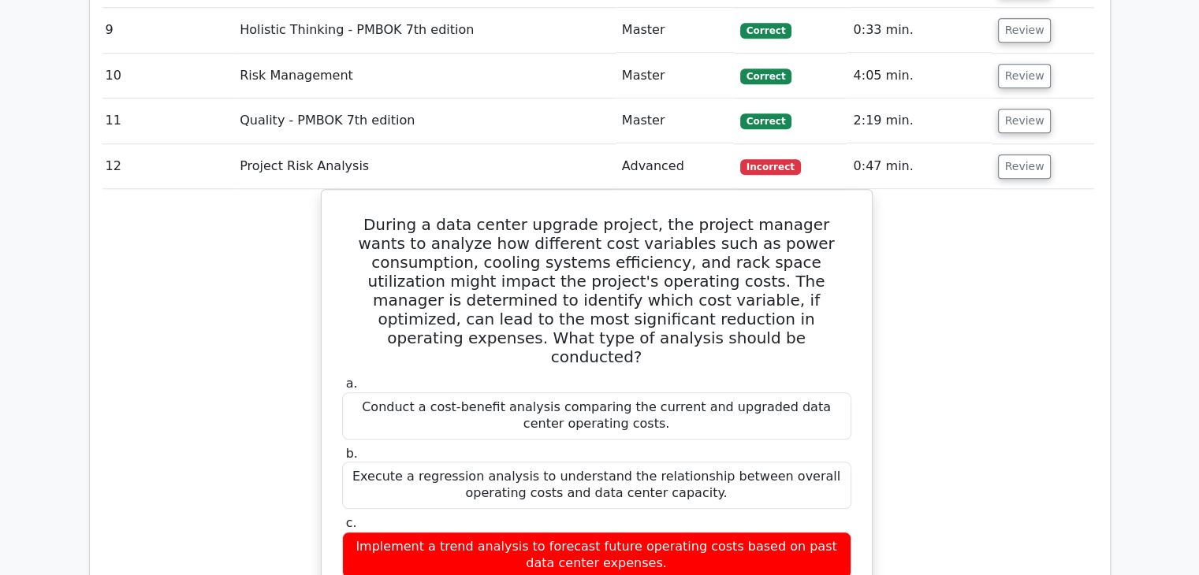
scroll to position [1664, 0]
click at [1019, 167] on button "Review" at bounding box center [1025, 167] width 54 height 24
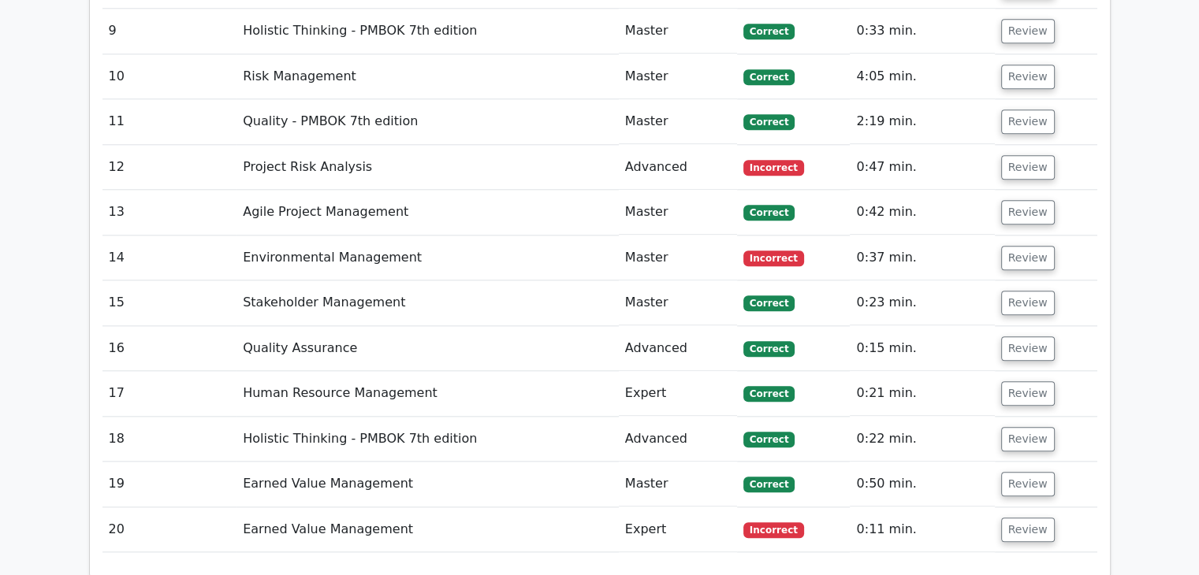
click at [1012, 274] on td "Review" at bounding box center [1046, 258] width 102 height 45
click at [1025, 249] on button "Review" at bounding box center [1028, 258] width 54 height 24
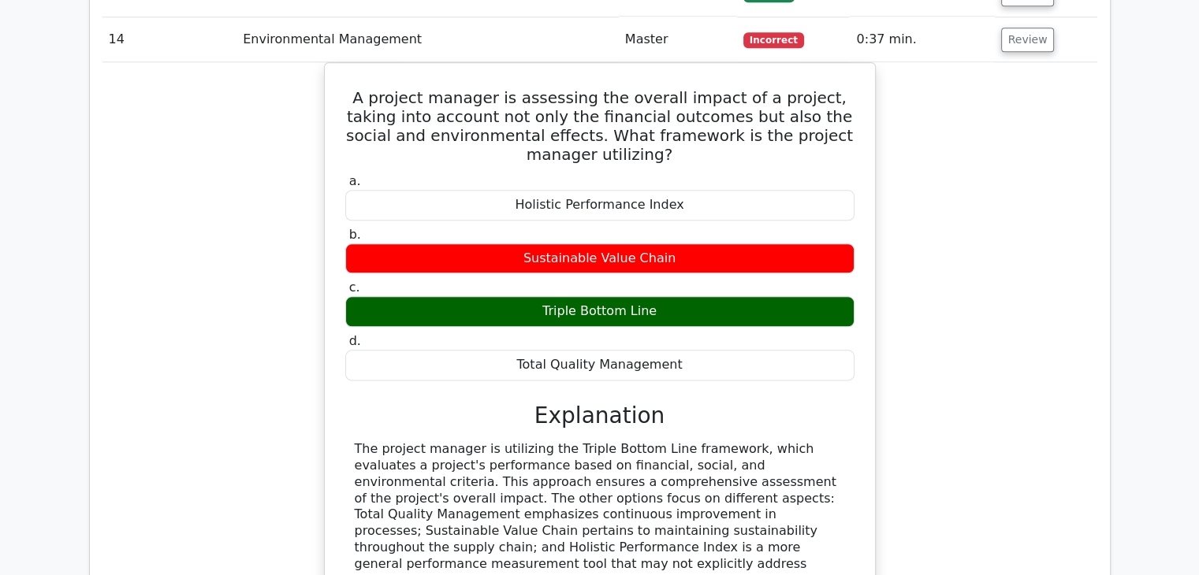
scroll to position [1879, 0]
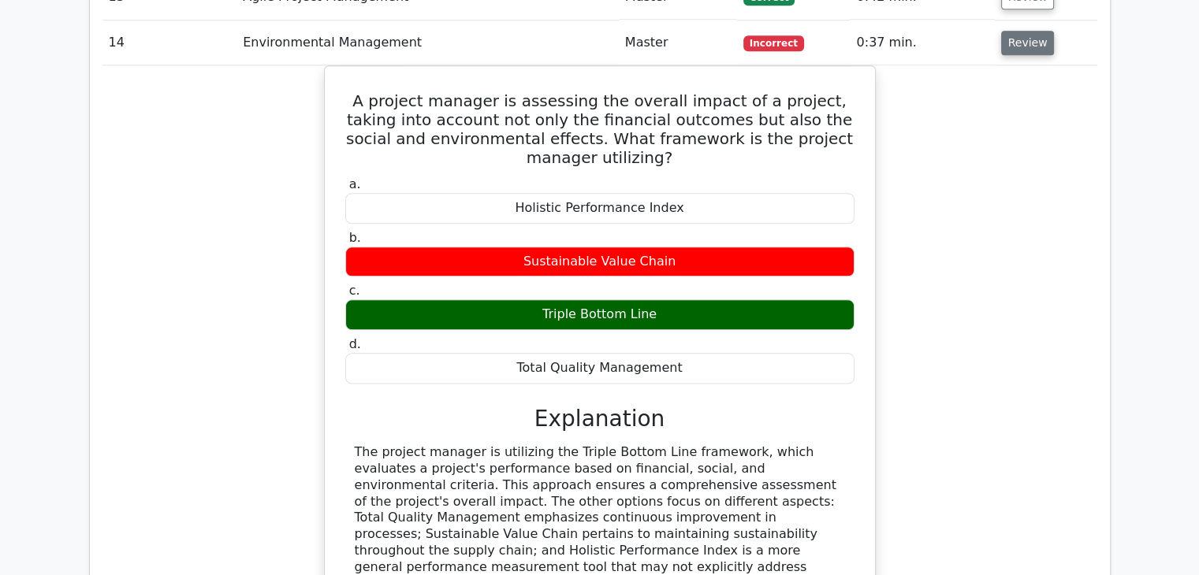
click at [1031, 47] on button "Review" at bounding box center [1028, 43] width 54 height 24
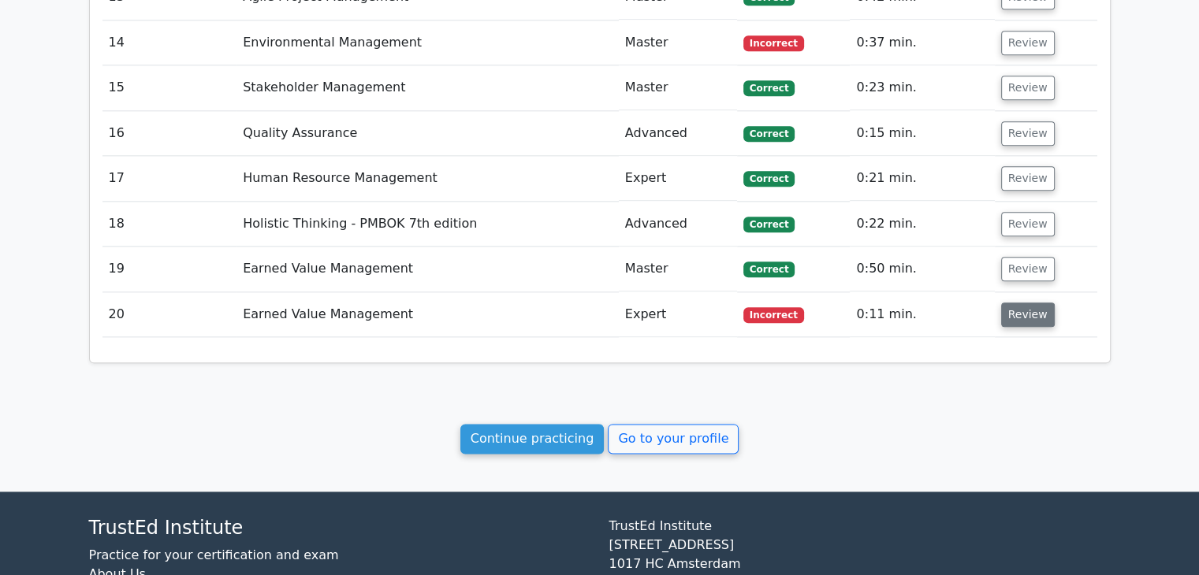
click at [1041, 304] on button "Review" at bounding box center [1028, 315] width 54 height 24
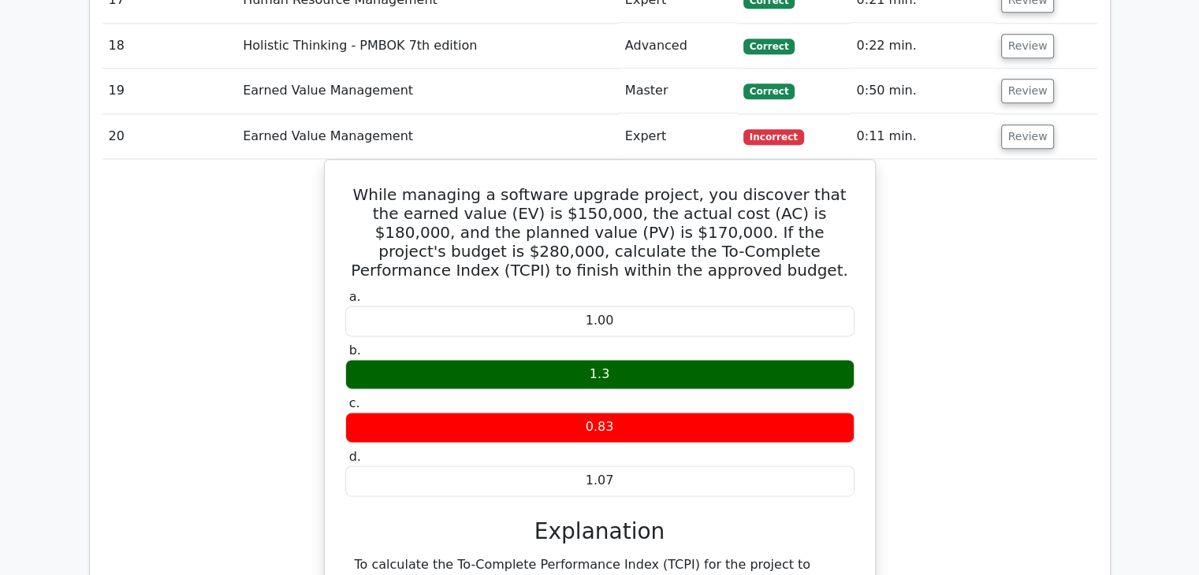
scroll to position [2053, 0]
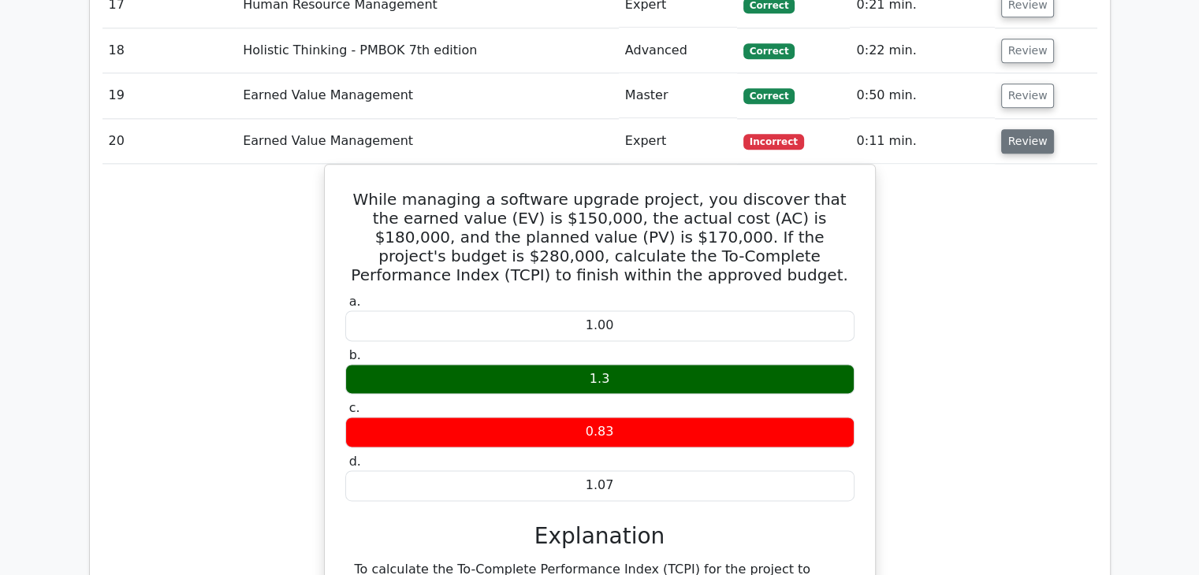
click at [1010, 143] on button "Review" at bounding box center [1028, 141] width 54 height 24
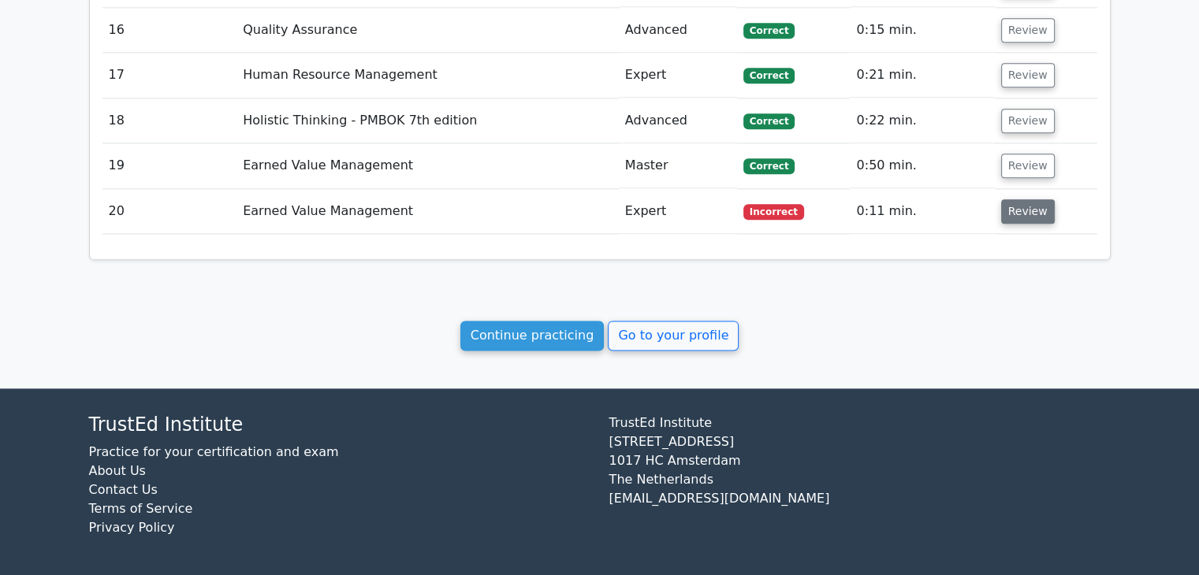
scroll to position [1976, 0]
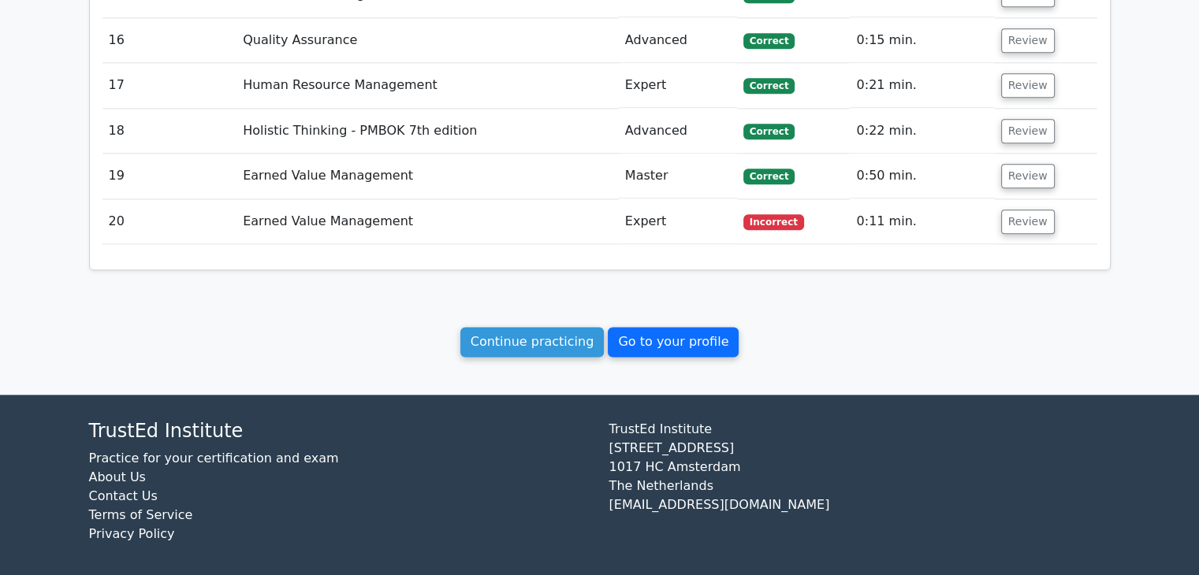
click at [669, 342] on link "Go to your profile" at bounding box center [673, 342] width 131 height 30
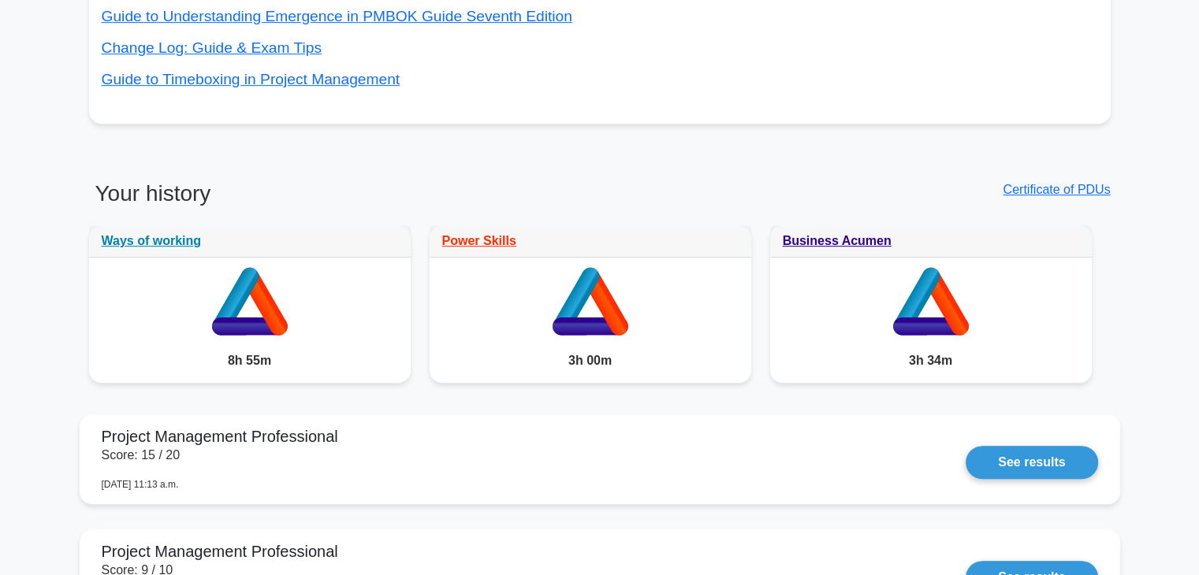
scroll to position [740, 0]
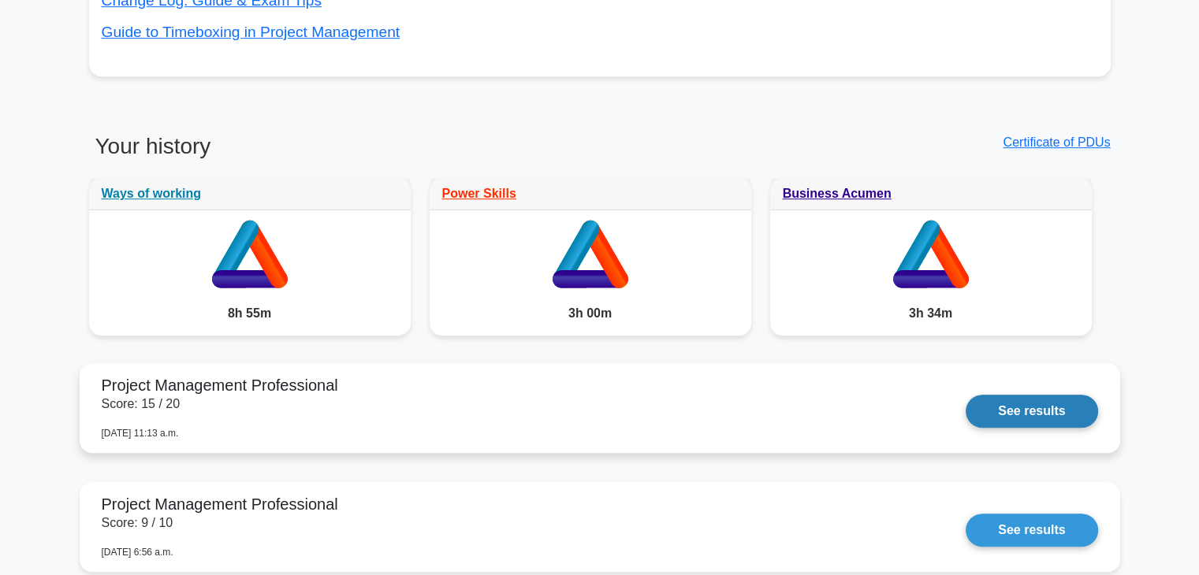
click at [966, 395] on link "See results" at bounding box center [1032, 411] width 132 height 33
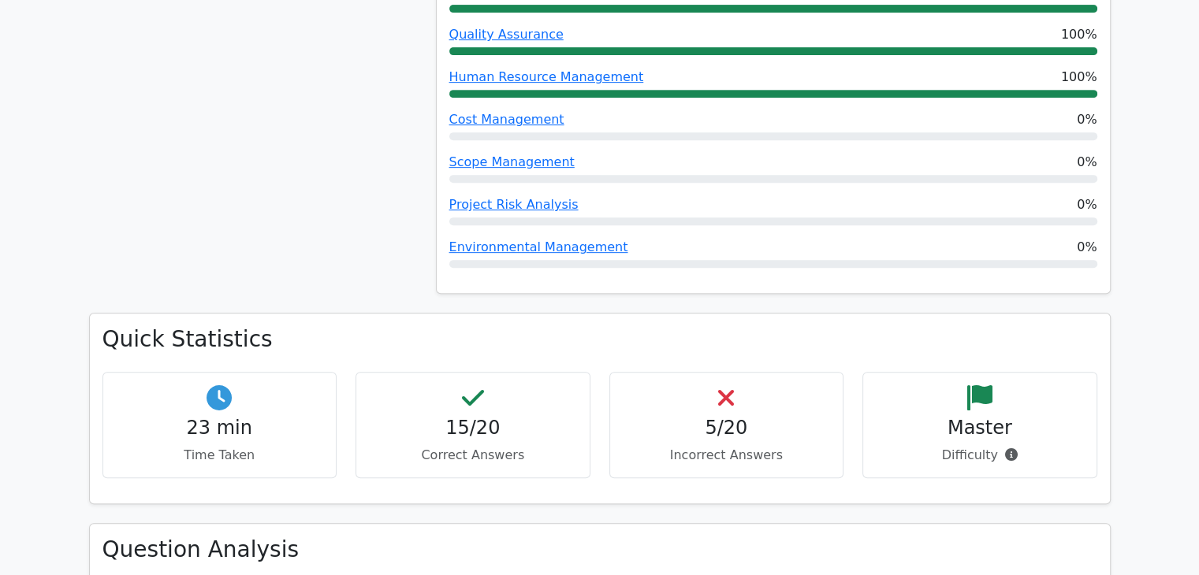
scroll to position [687, 0]
